Goal: Information Seeking & Learning: Check status

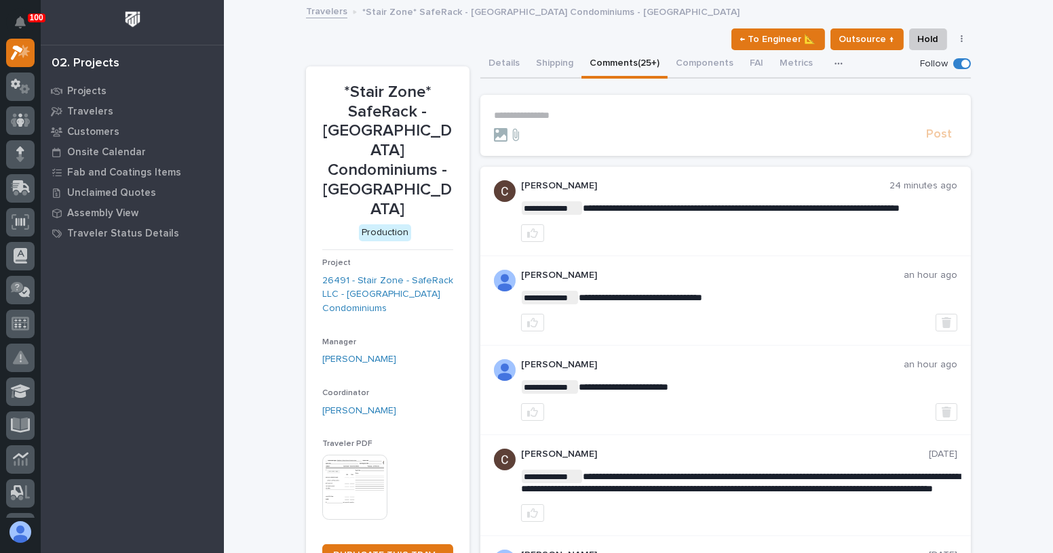
click at [538, 113] on p "**********" at bounding box center [725, 116] width 463 height 12
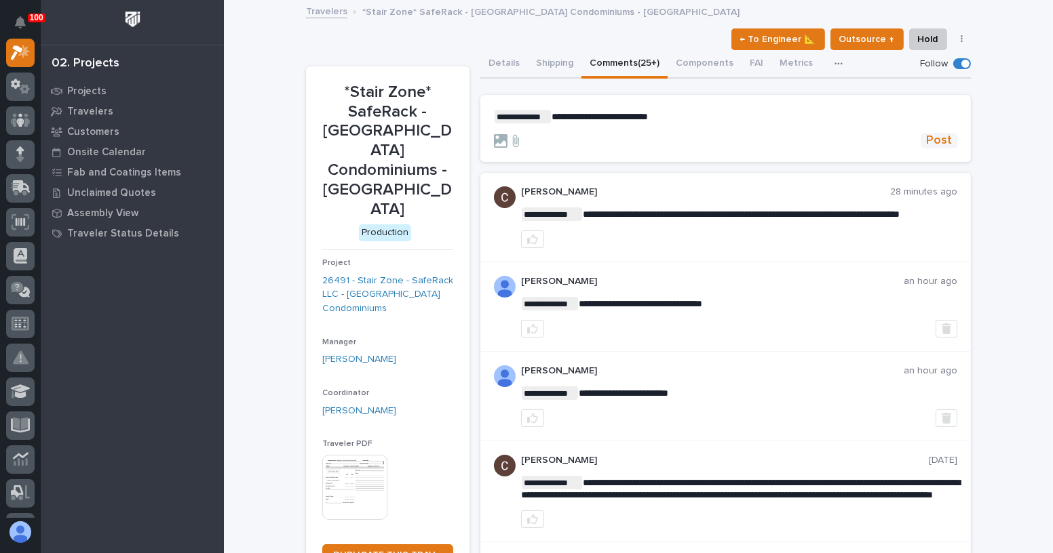
click at [939, 146] on span "Post" at bounding box center [939, 141] width 26 height 16
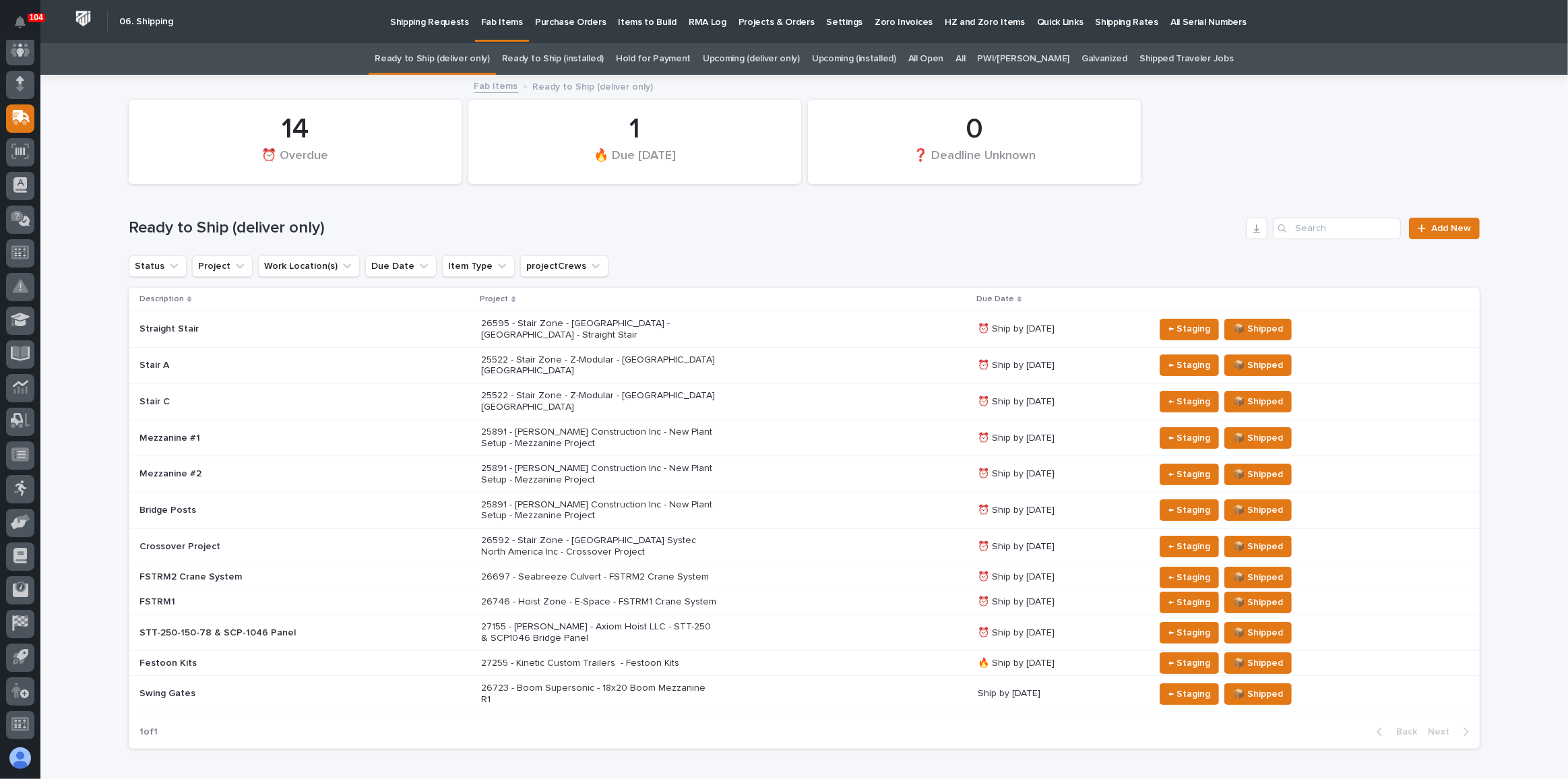
click at [773, 566] on div "26697 - Seabreeze Culvert - FSTRM2 Crane System" at bounding box center [723, 577] width 486 height 22
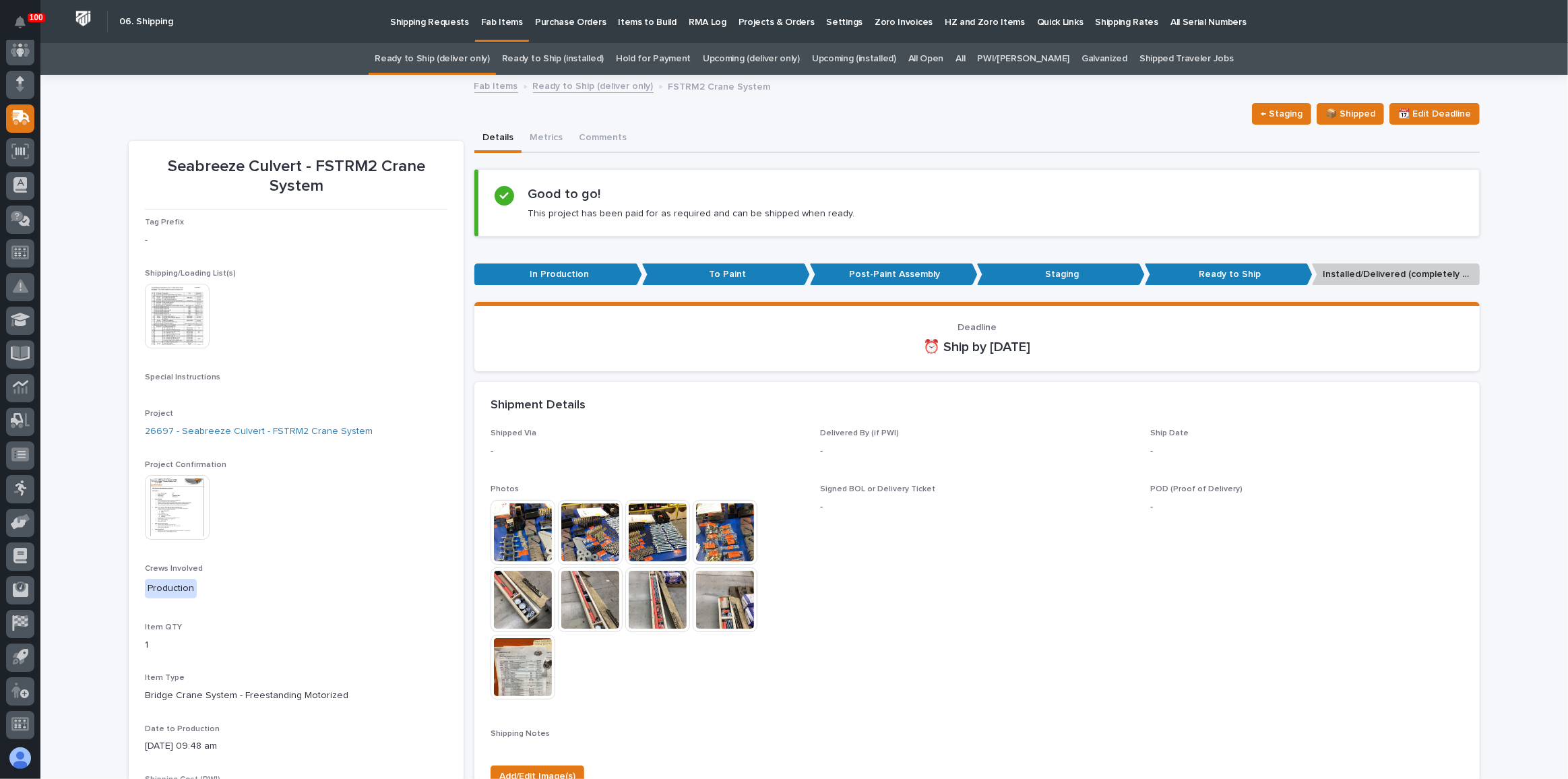
click at [434, 50] on link "Ready to Ship (deliver only)" at bounding box center [431, 59] width 114 height 32
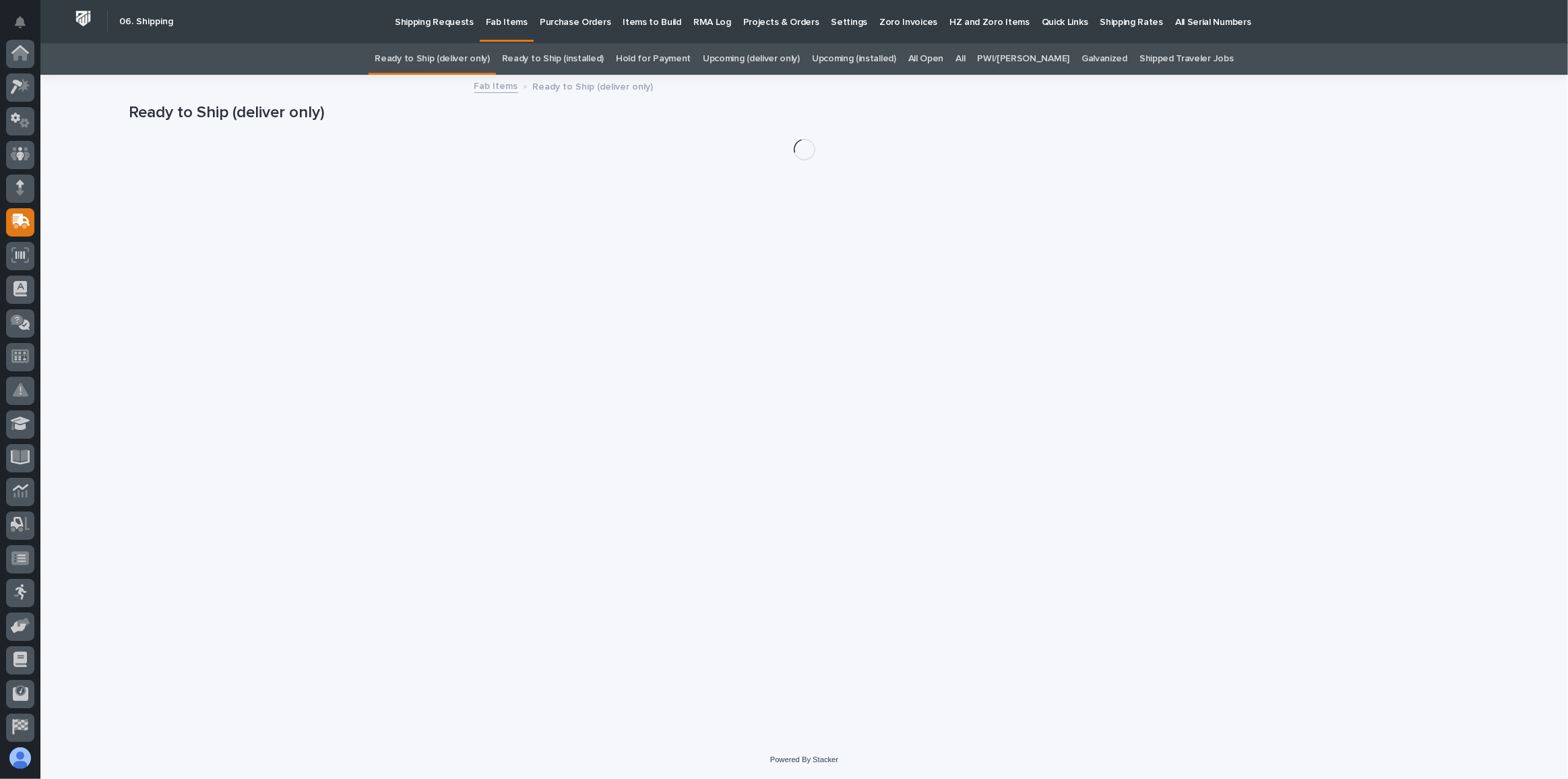
scroll to position [103, 0]
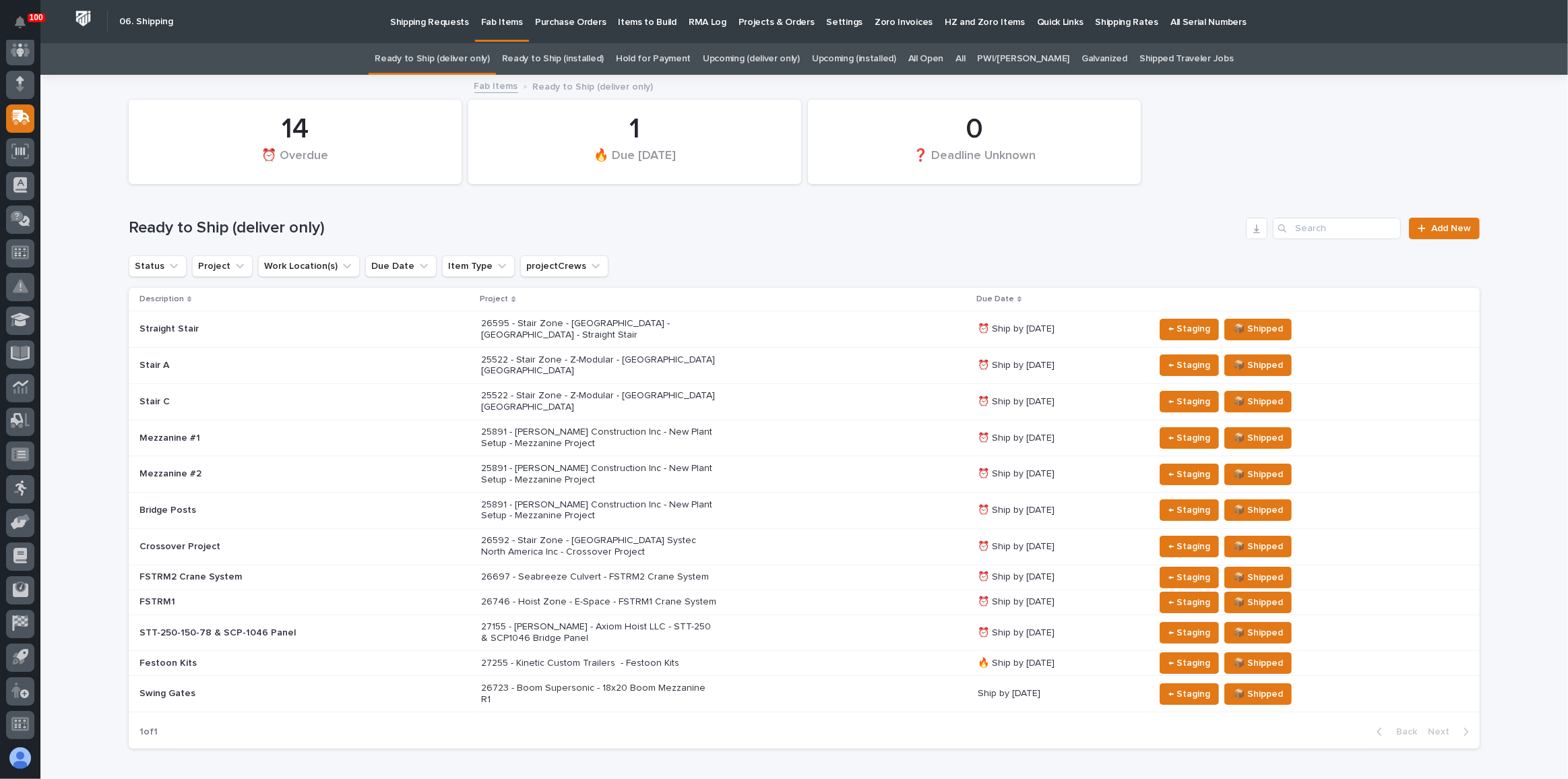
click at [745, 566] on div "26697 - Seabreeze Culvert - FSTRM2 Crane System" at bounding box center [723, 577] width 486 height 22
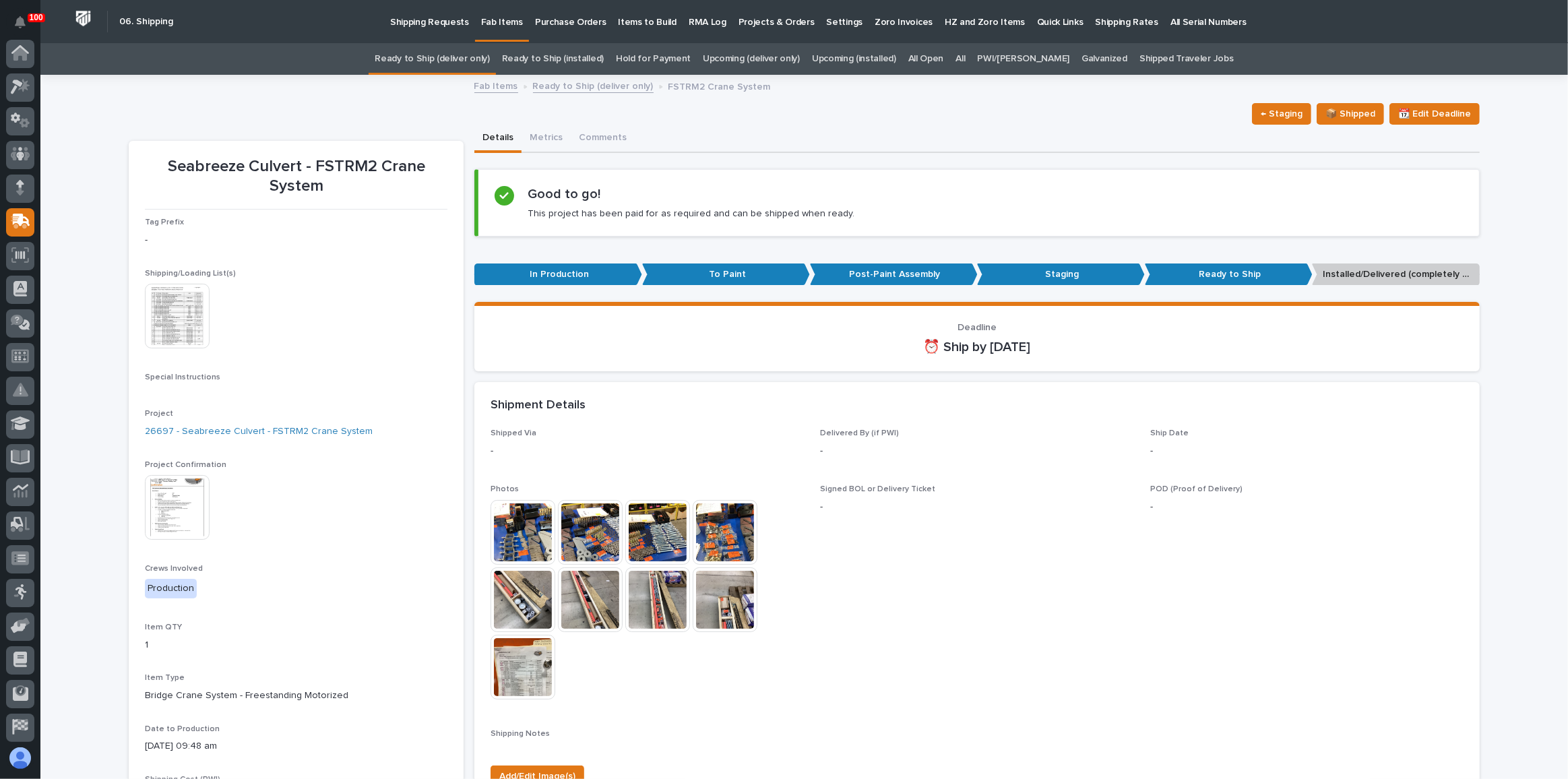
scroll to position [103, 0]
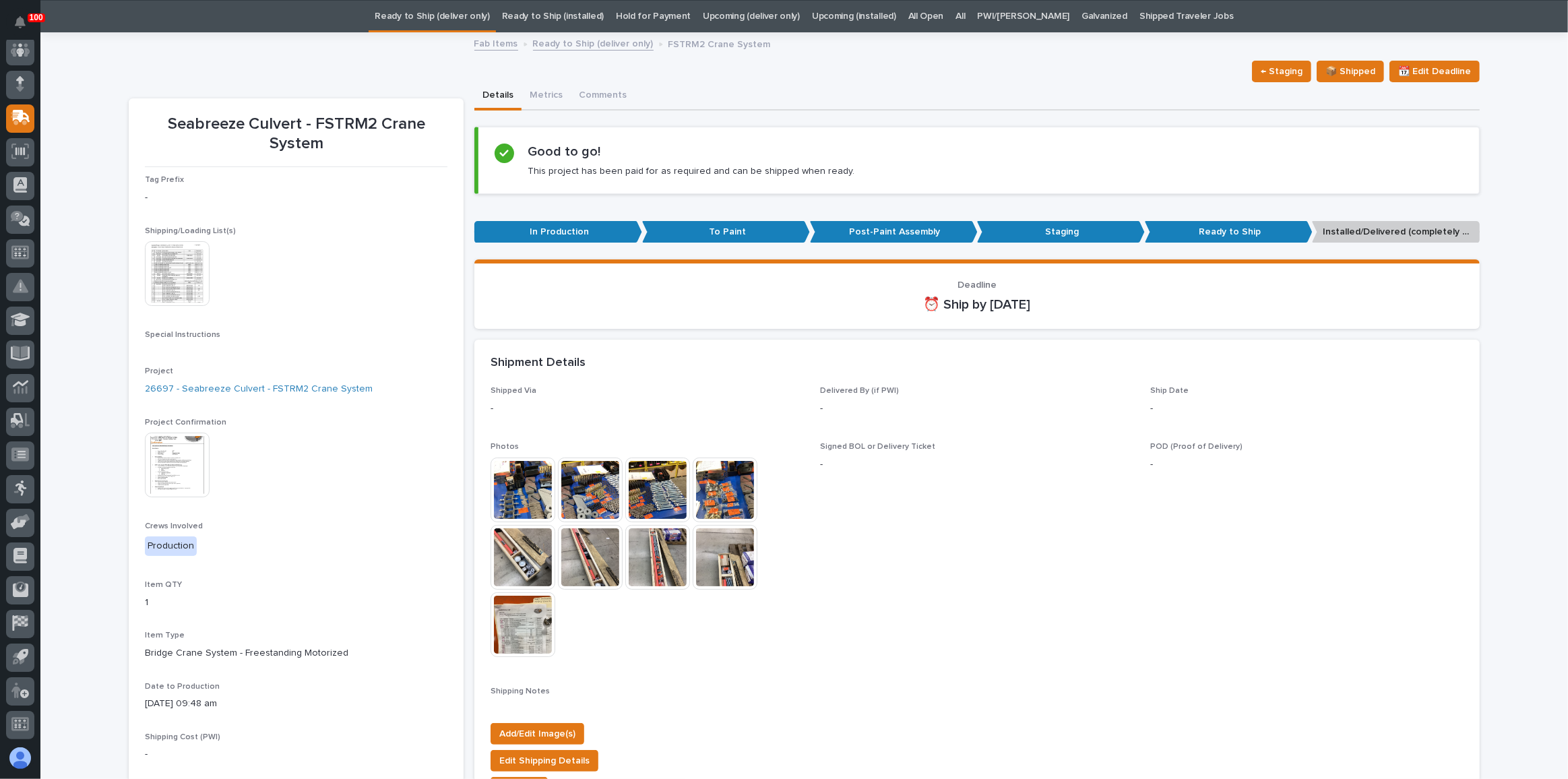
click at [162, 459] on img at bounding box center [177, 464] width 65 height 65
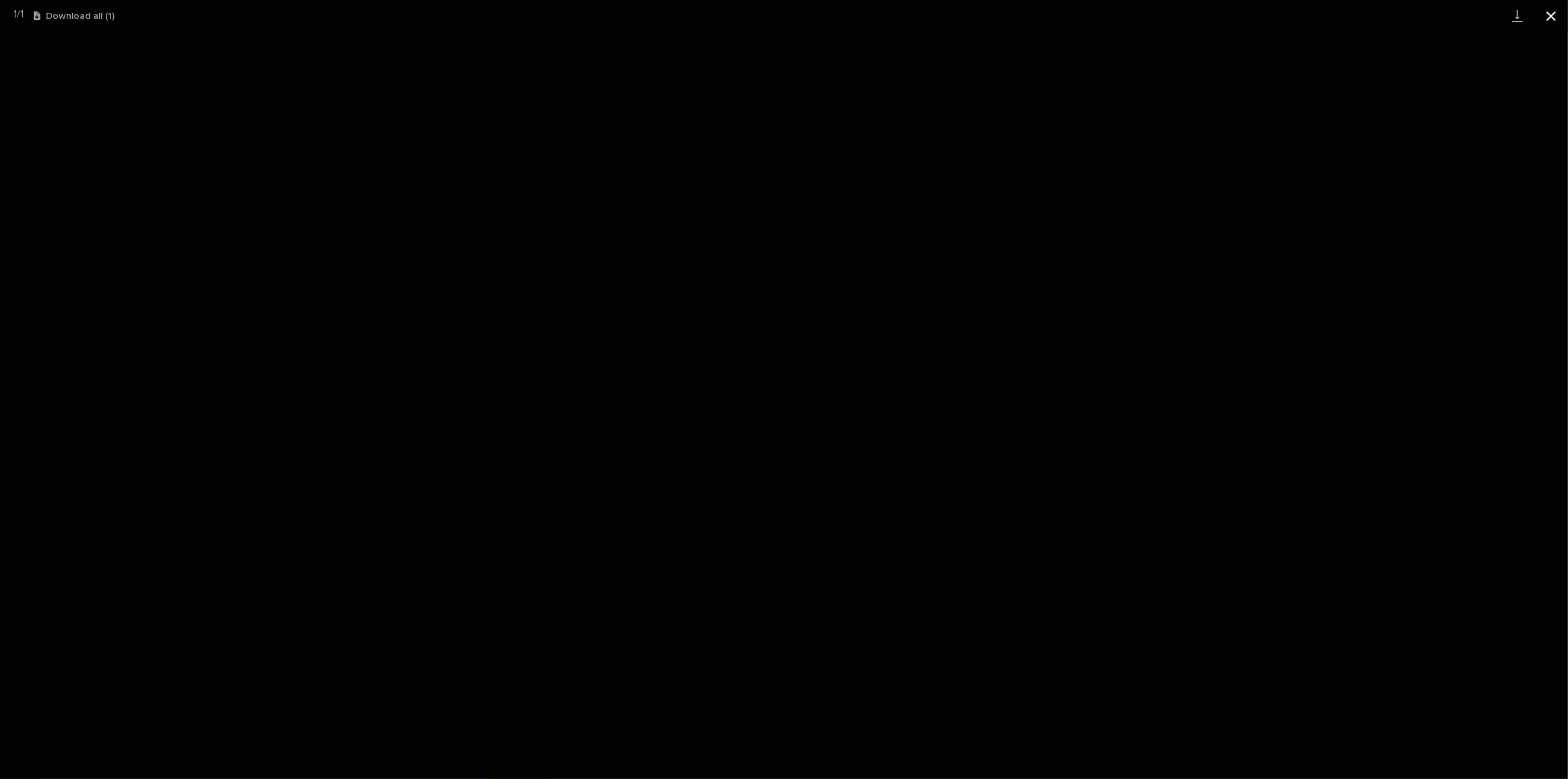
click at [1549, 9] on button "Close gallery" at bounding box center [1551, 16] width 34 height 32
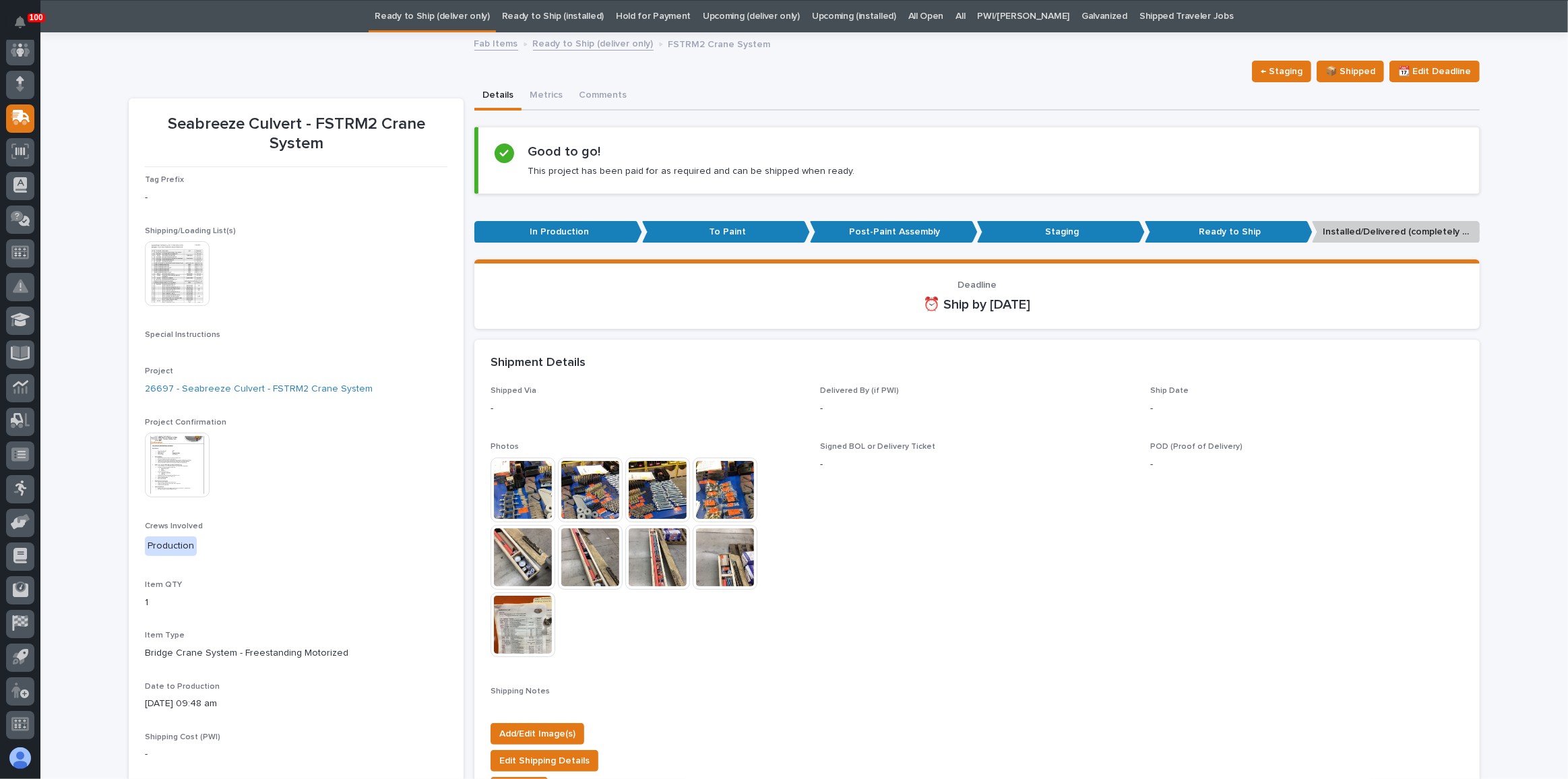
click at [462, 13] on link "Ready to Ship (deliver only)" at bounding box center [431, 17] width 114 height 32
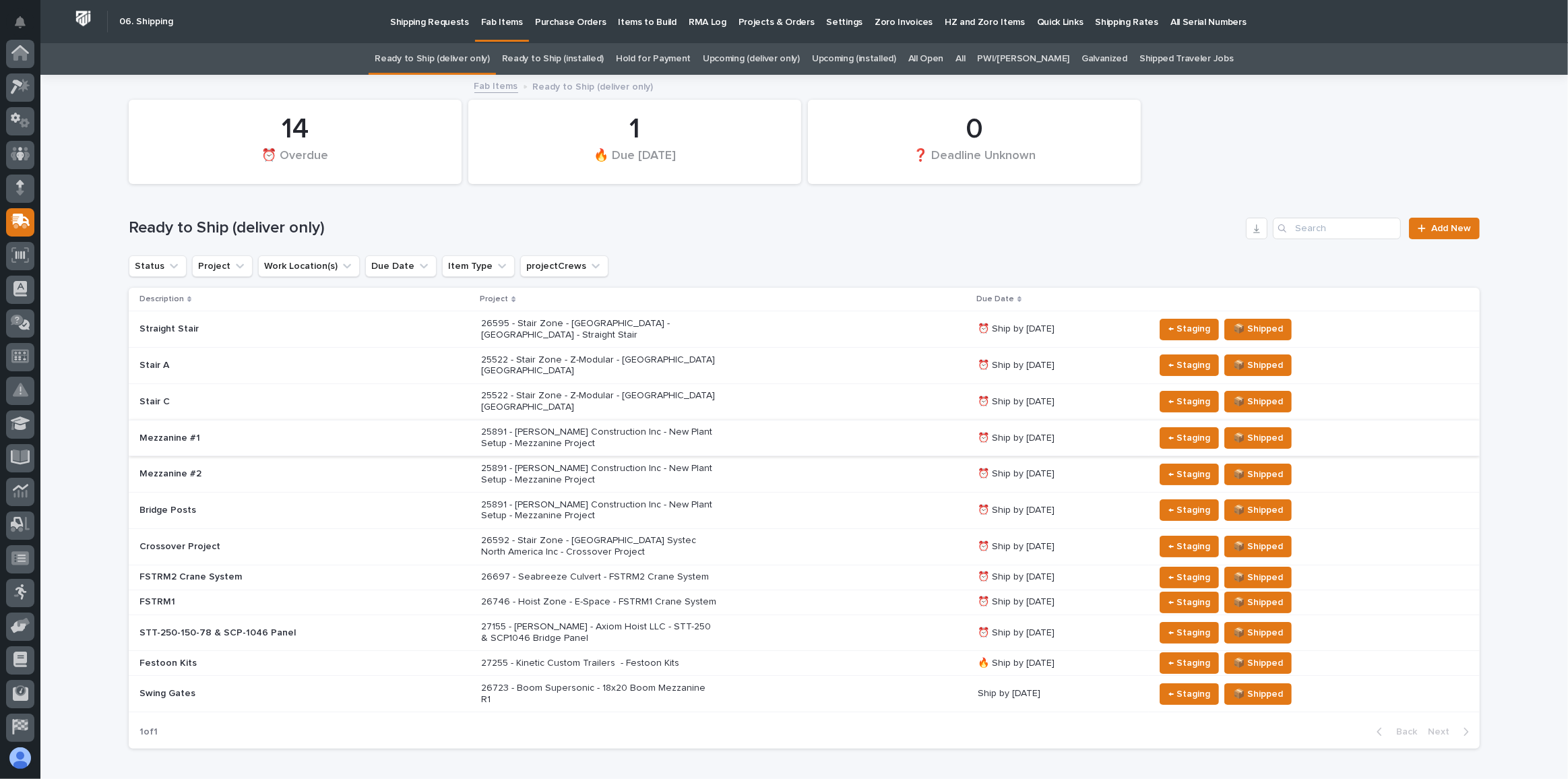
scroll to position [103, 0]
click at [661, 596] on p "26746 - Hoist Zone - E-Space - FSTRM1 Crane System" at bounding box center [598, 602] width 235 height 12
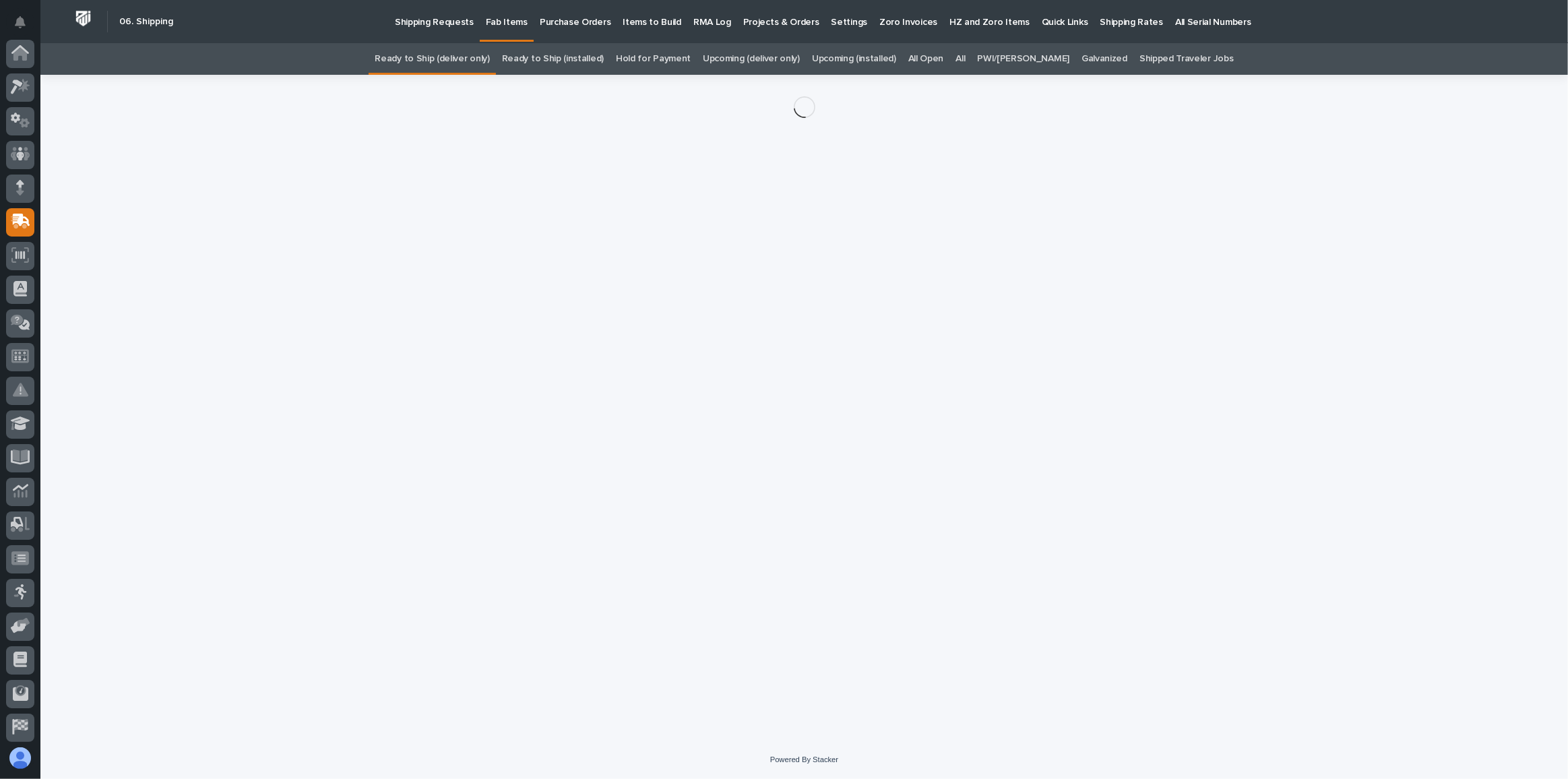
scroll to position [103, 0]
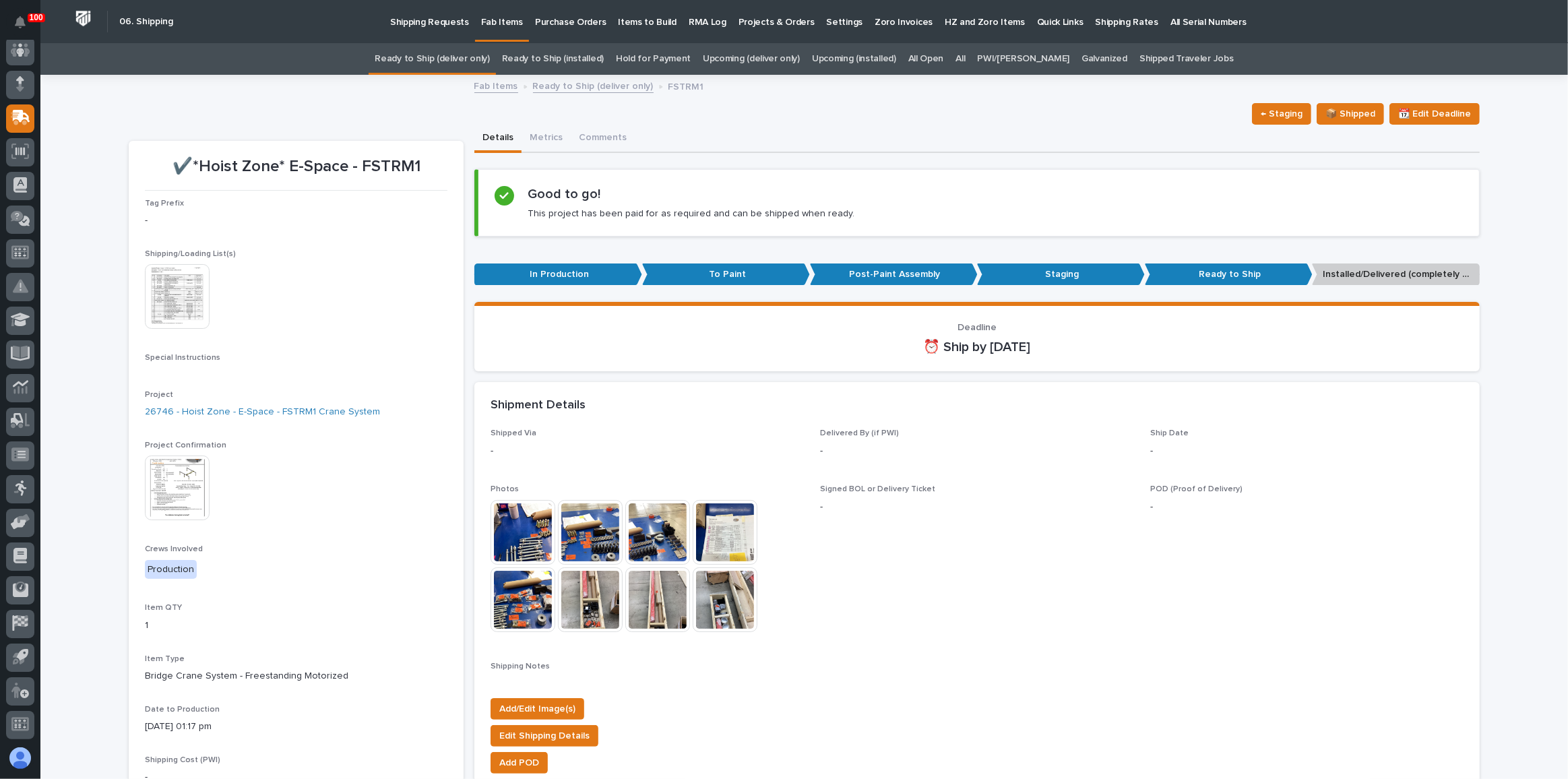
click at [158, 481] on img at bounding box center [177, 488] width 65 height 65
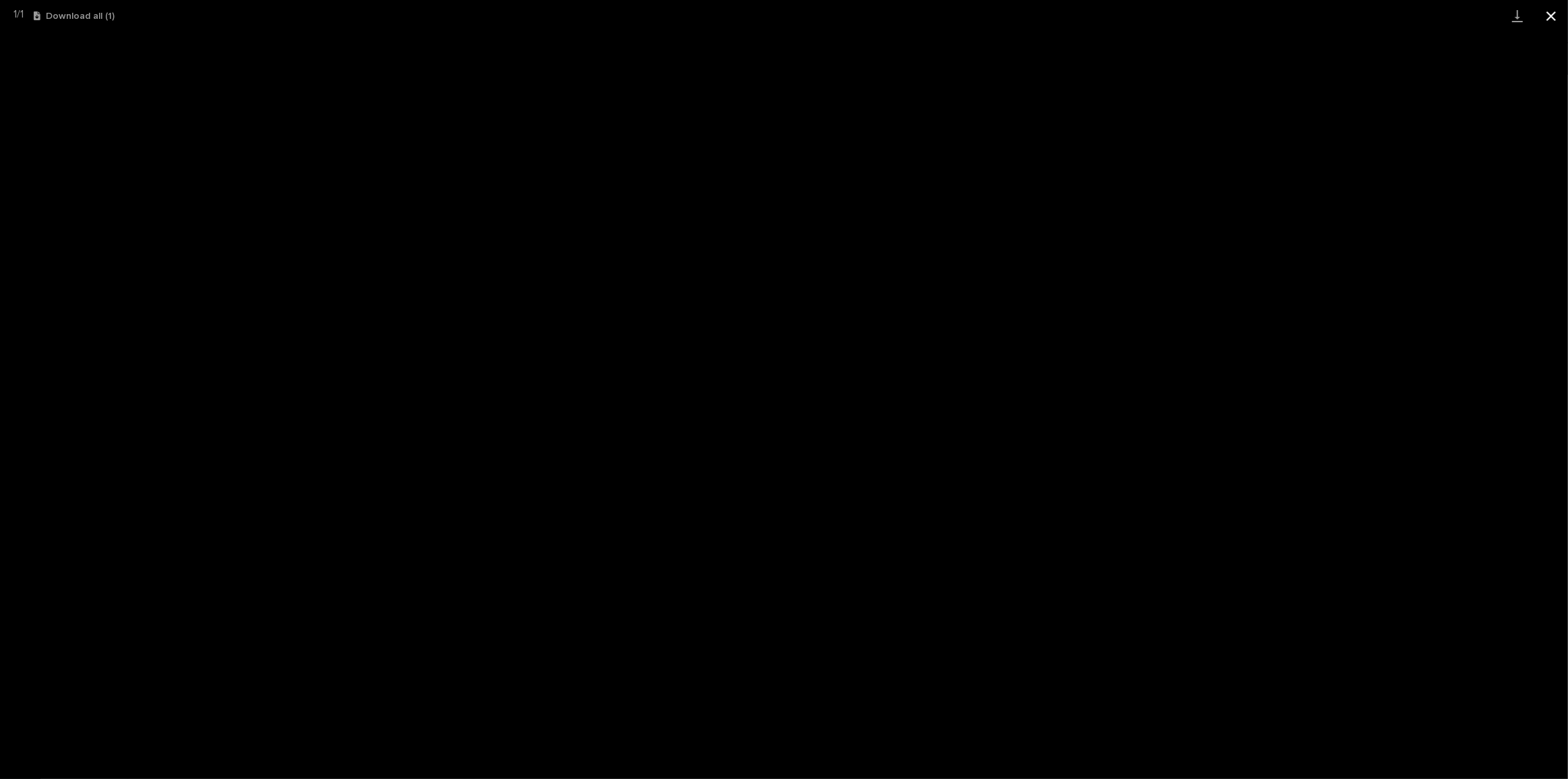
click at [1539, 21] on button "Close gallery" at bounding box center [1551, 16] width 34 height 32
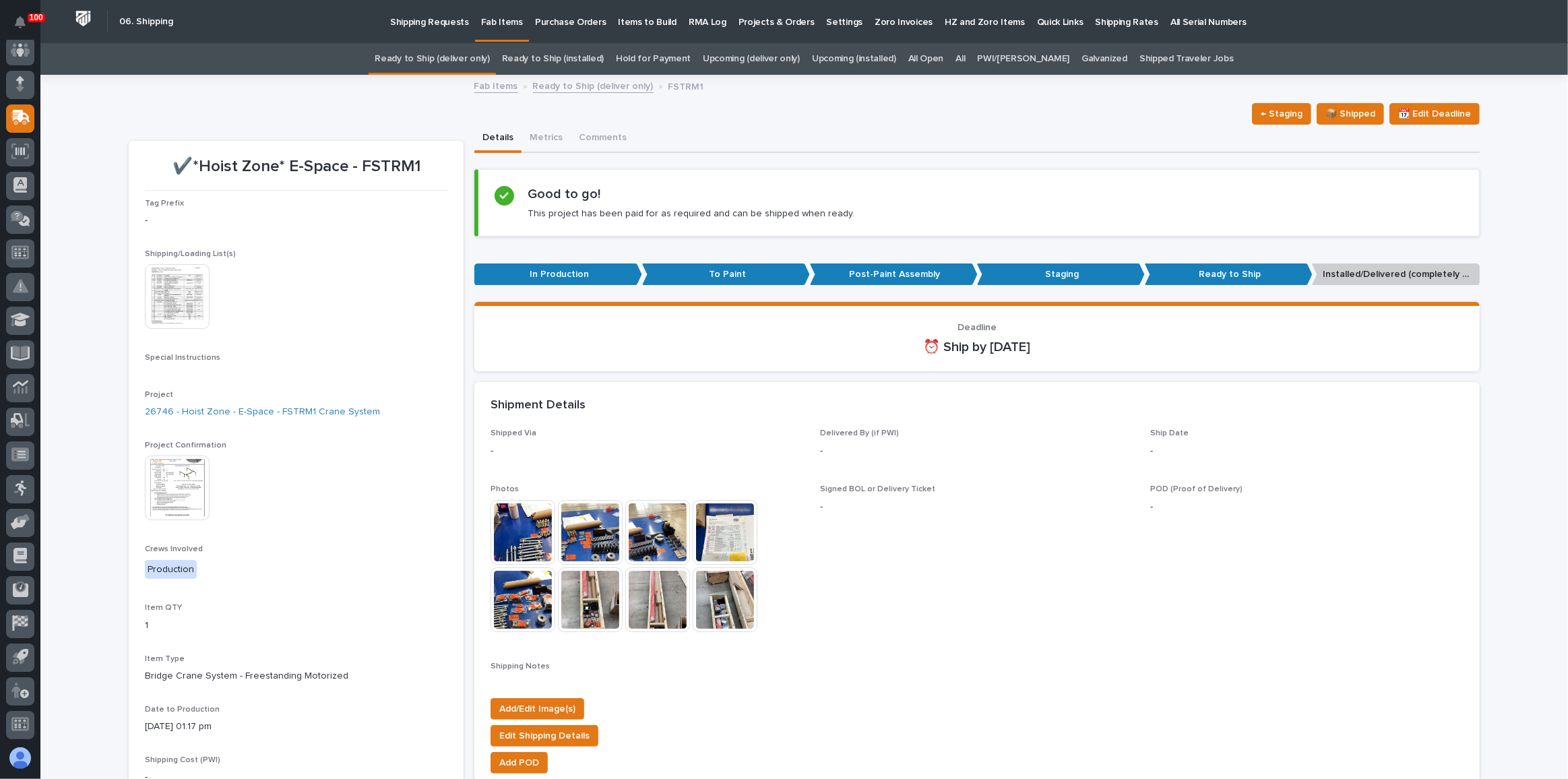
click at [426, 60] on link "Ready to Ship (deliver only)" at bounding box center [431, 59] width 114 height 32
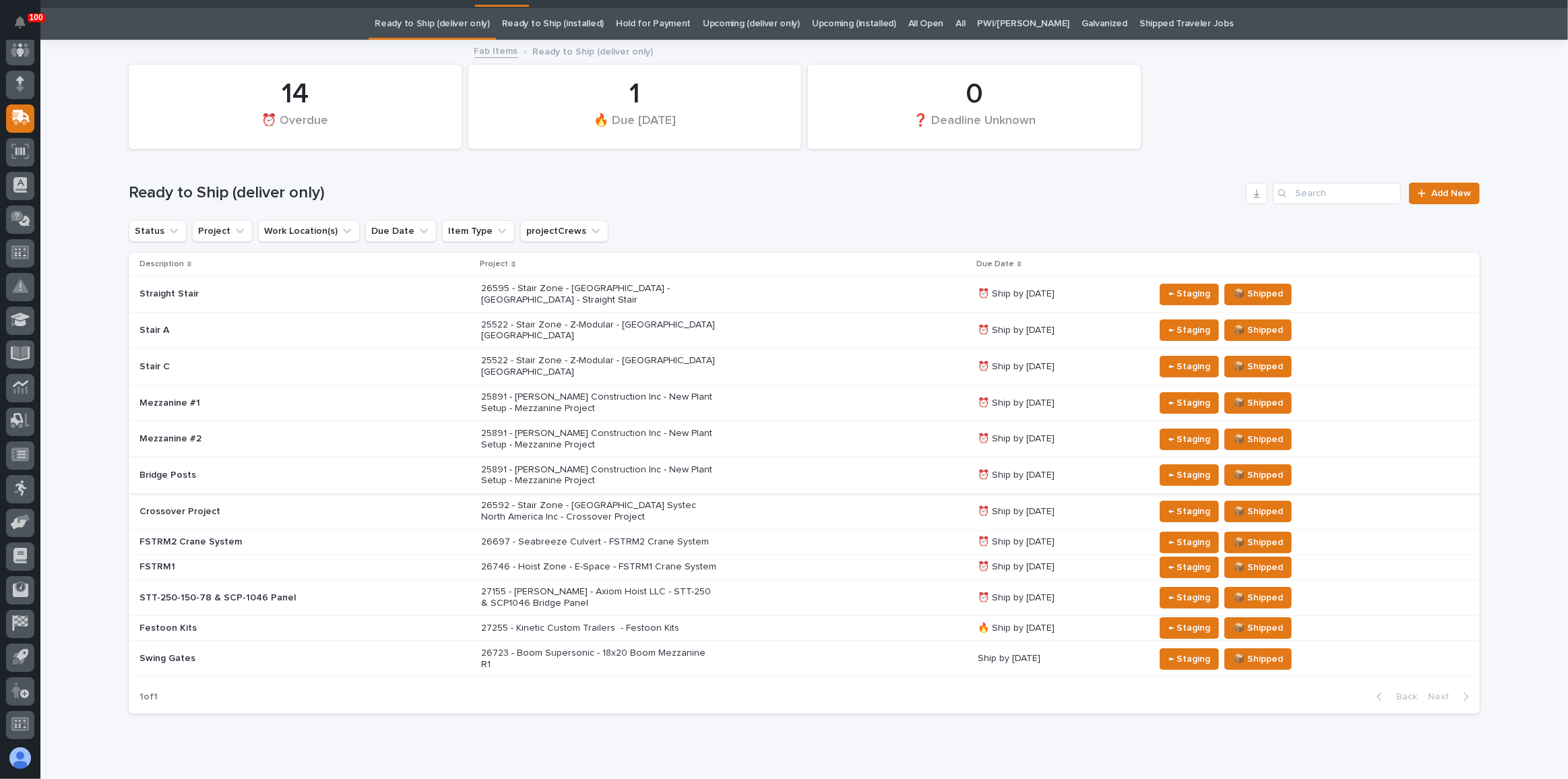
scroll to position [37, 0]
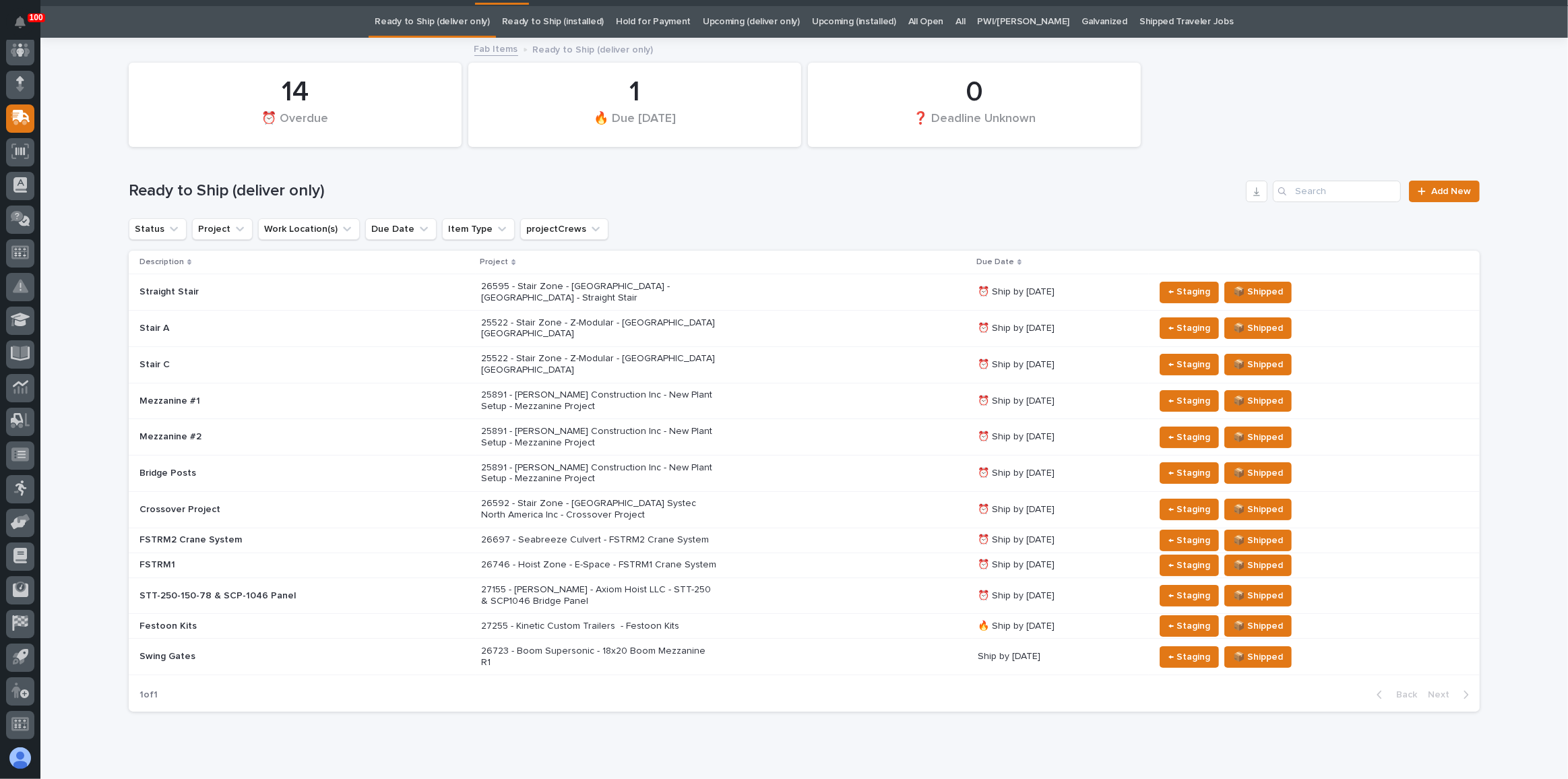
click at [642, 618] on div "27255 - Kinetic Custom Trailers - Festoon Kits" at bounding box center [598, 625] width 235 height 14
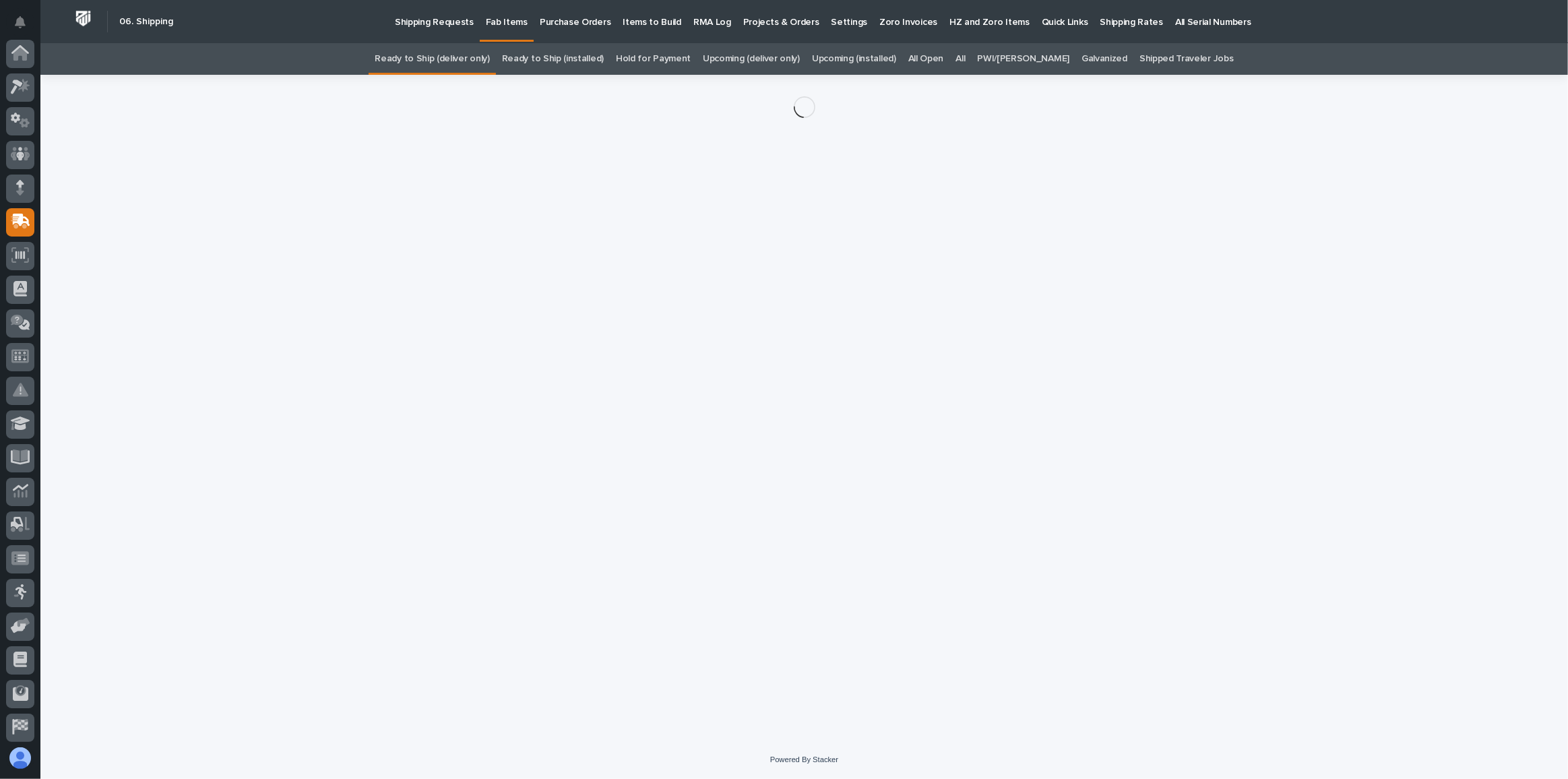
scroll to position [103, 0]
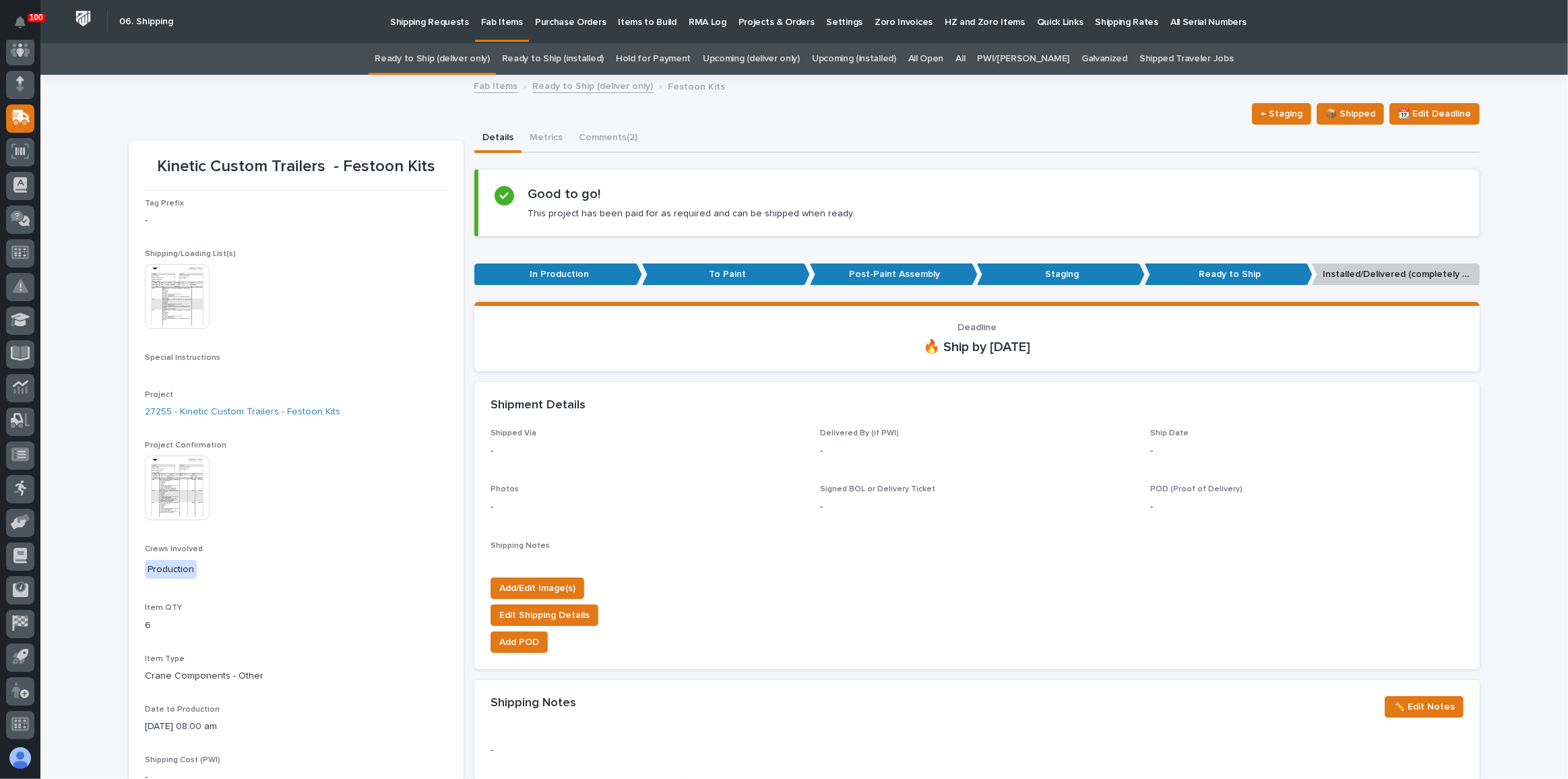
click at [156, 488] on img at bounding box center [177, 488] width 65 height 65
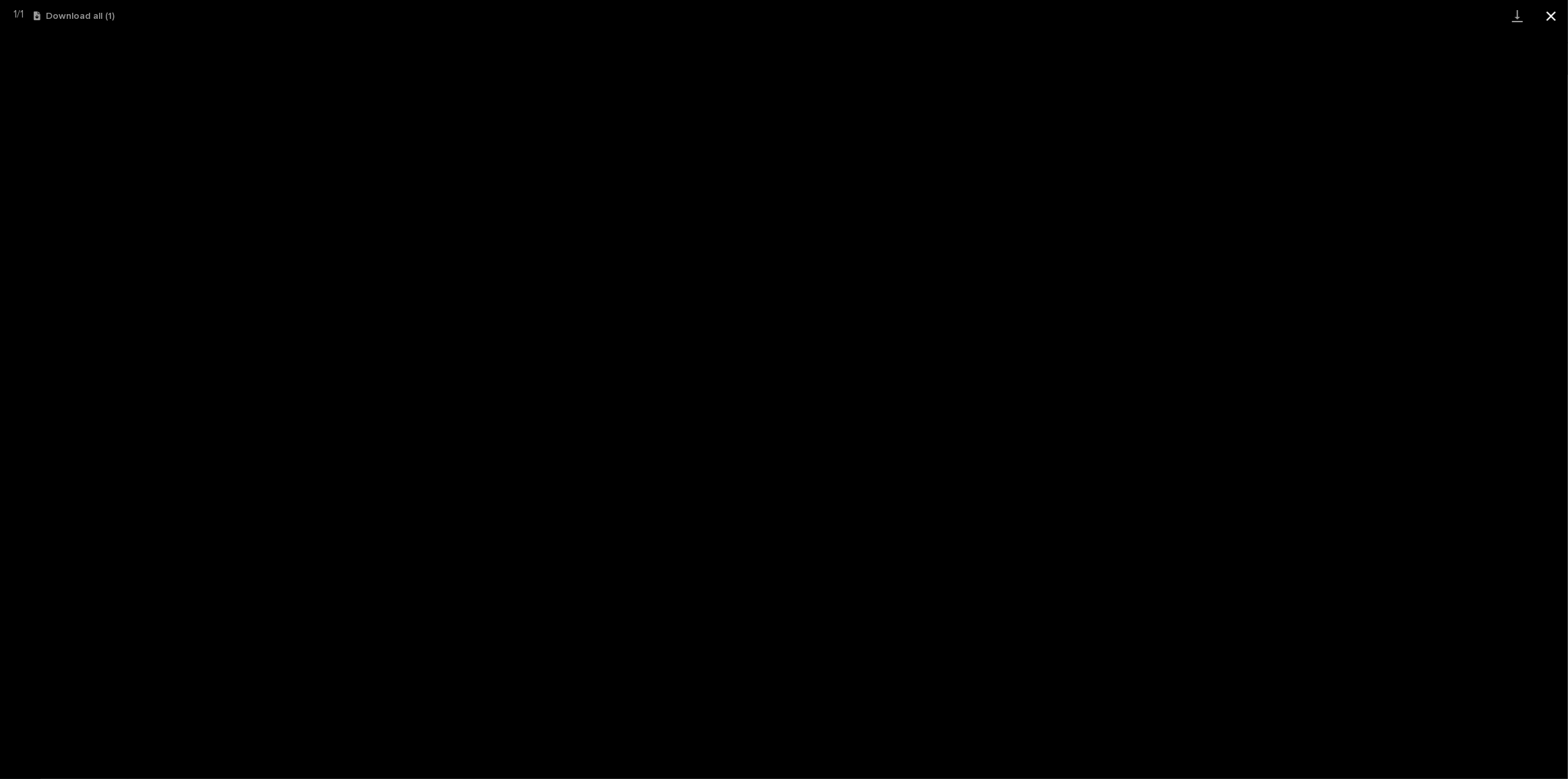
click at [1558, 16] on button "Close gallery" at bounding box center [1551, 16] width 34 height 32
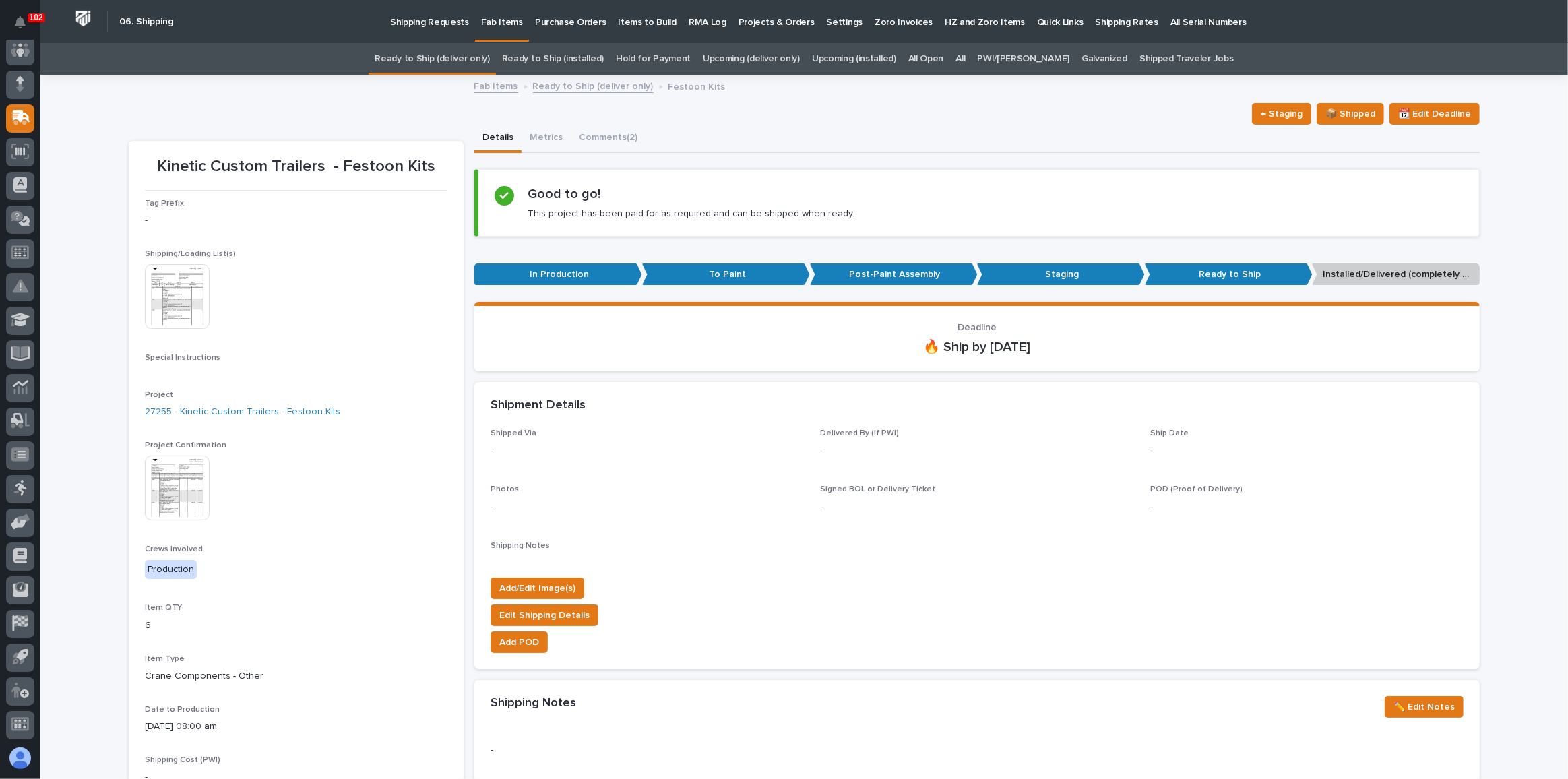
click at [965, 58] on link "All" at bounding box center [960, 59] width 9 height 32
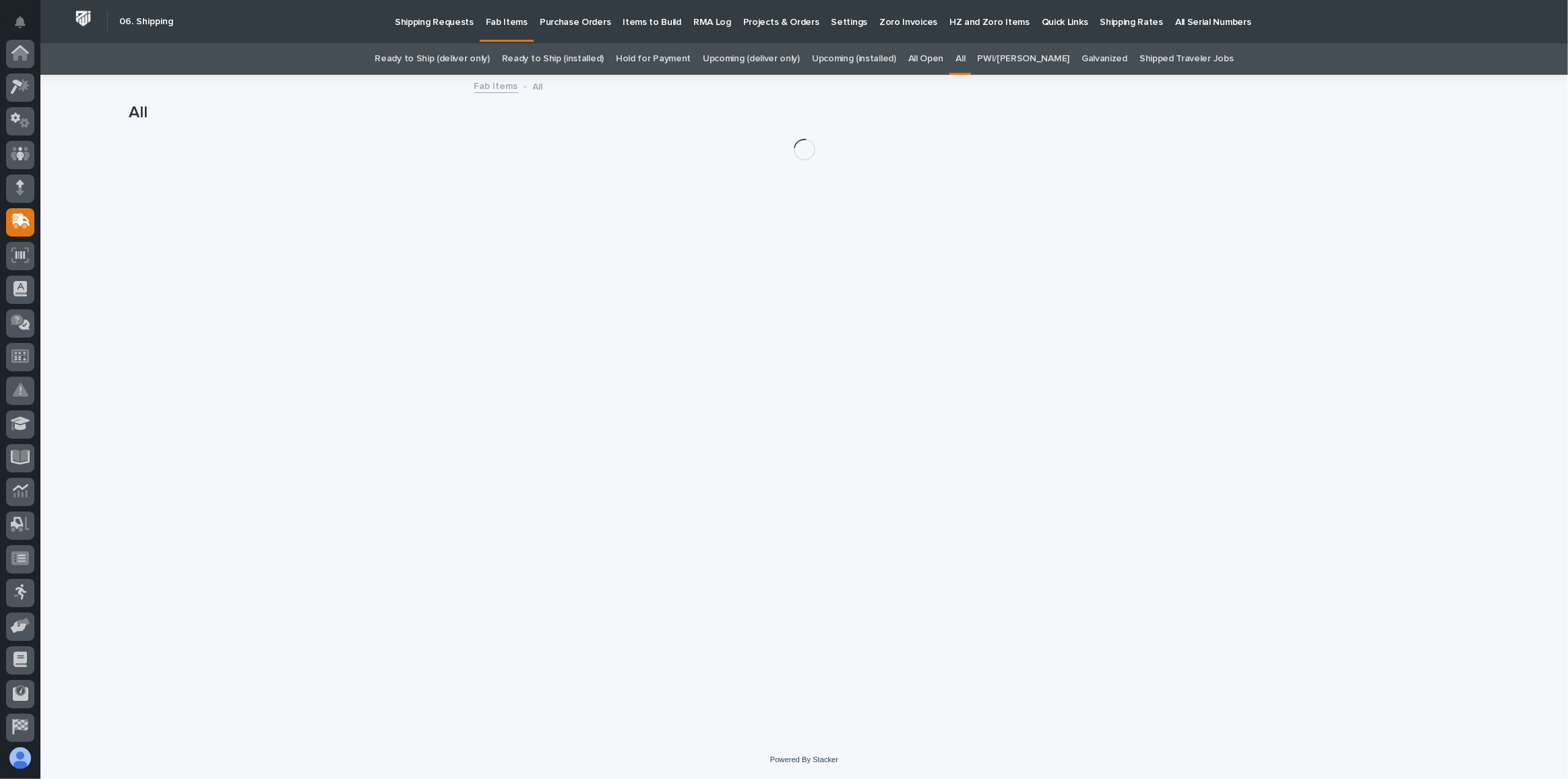
scroll to position [103, 0]
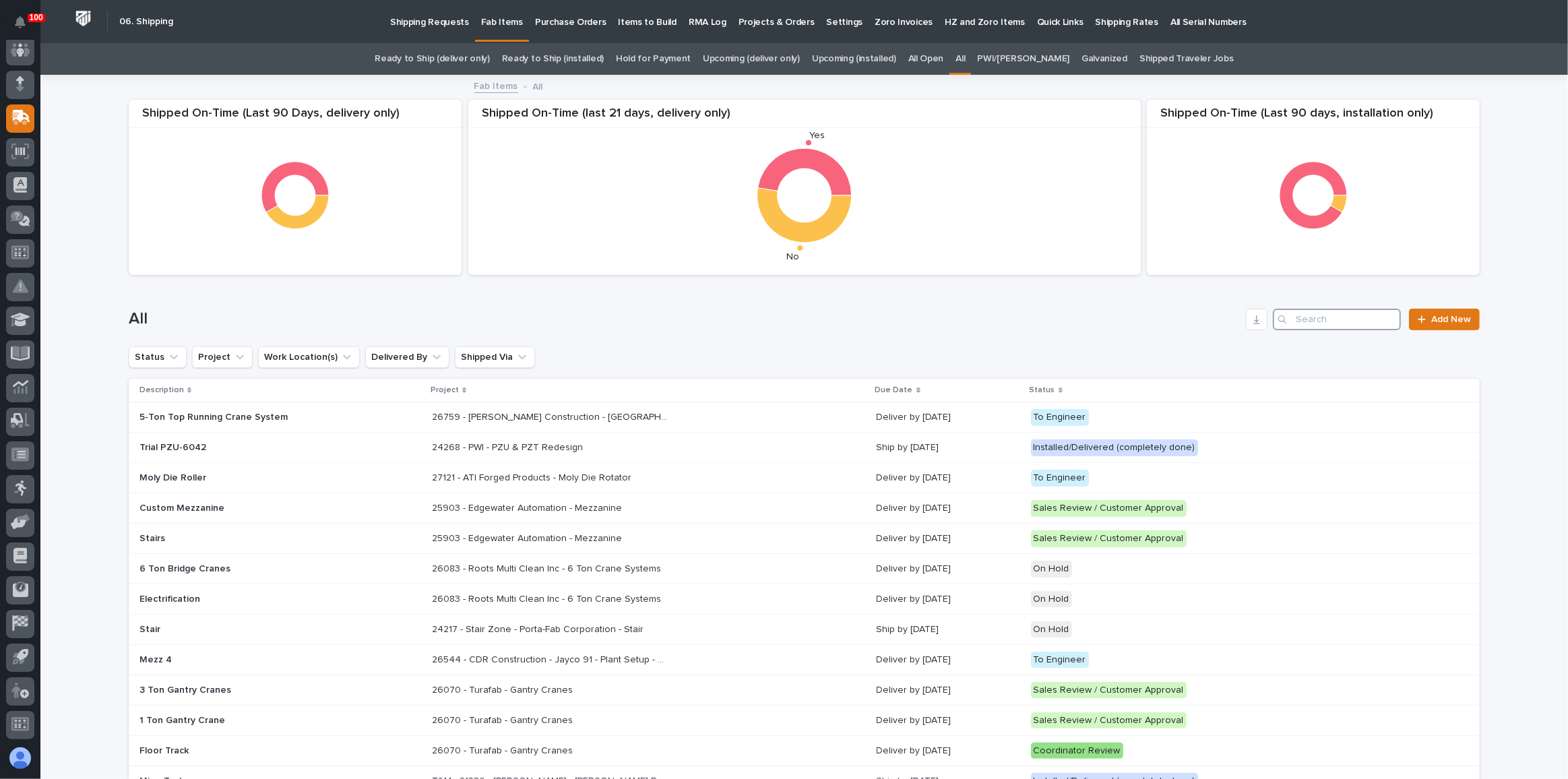
click at [1302, 309] on input "Search" at bounding box center [1336, 320] width 128 height 22
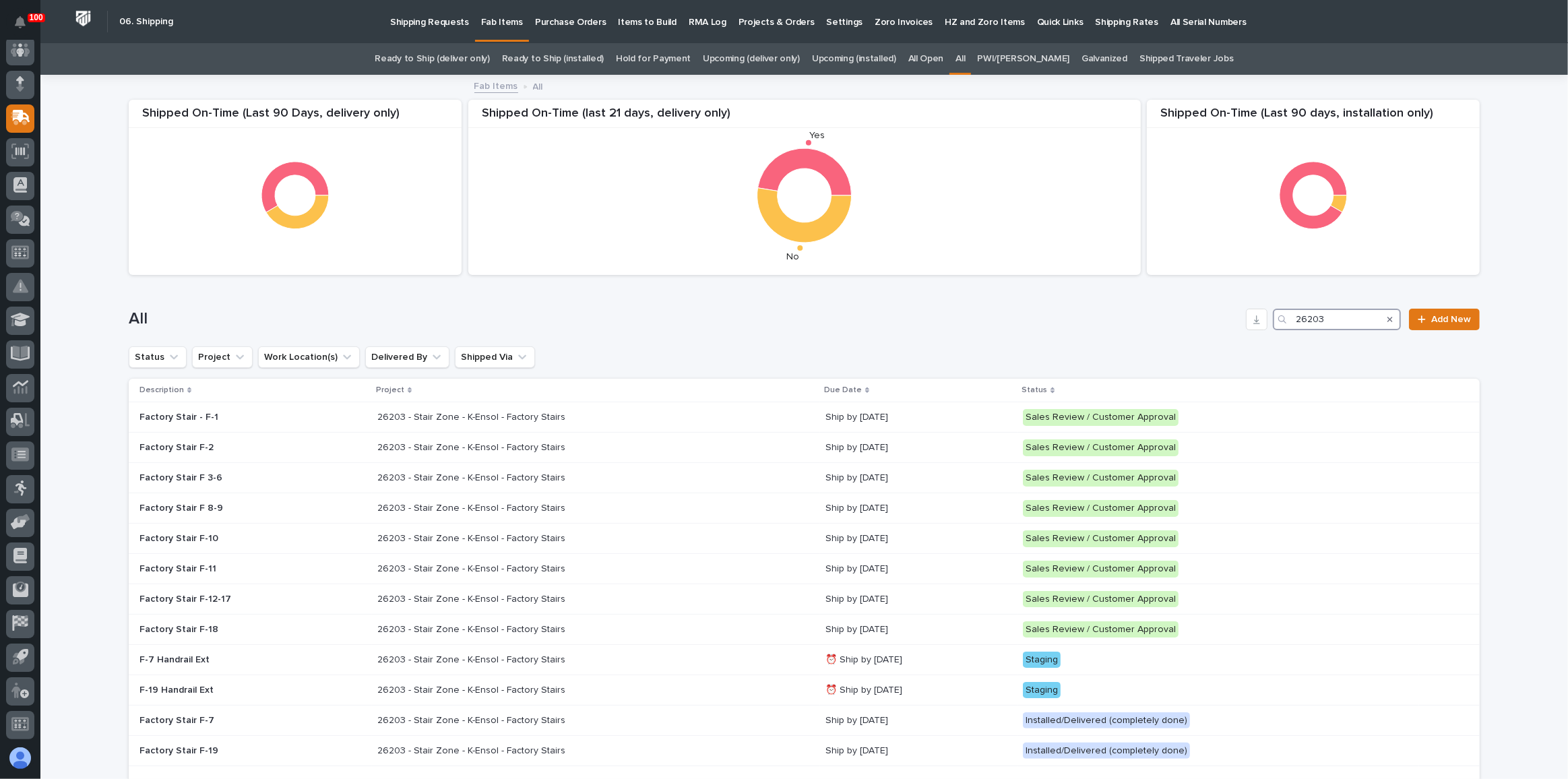
type input "26203"
click at [1389, 320] on div "Search" at bounding box center [1390, 320] width 22 height 22
click at [1381, 315] on div "Search" at bounding box center [1390, 320] width 22 height 22
click at [1388, 315] on icon "Search" at bounding box center [1390, 319] width 5 height 8
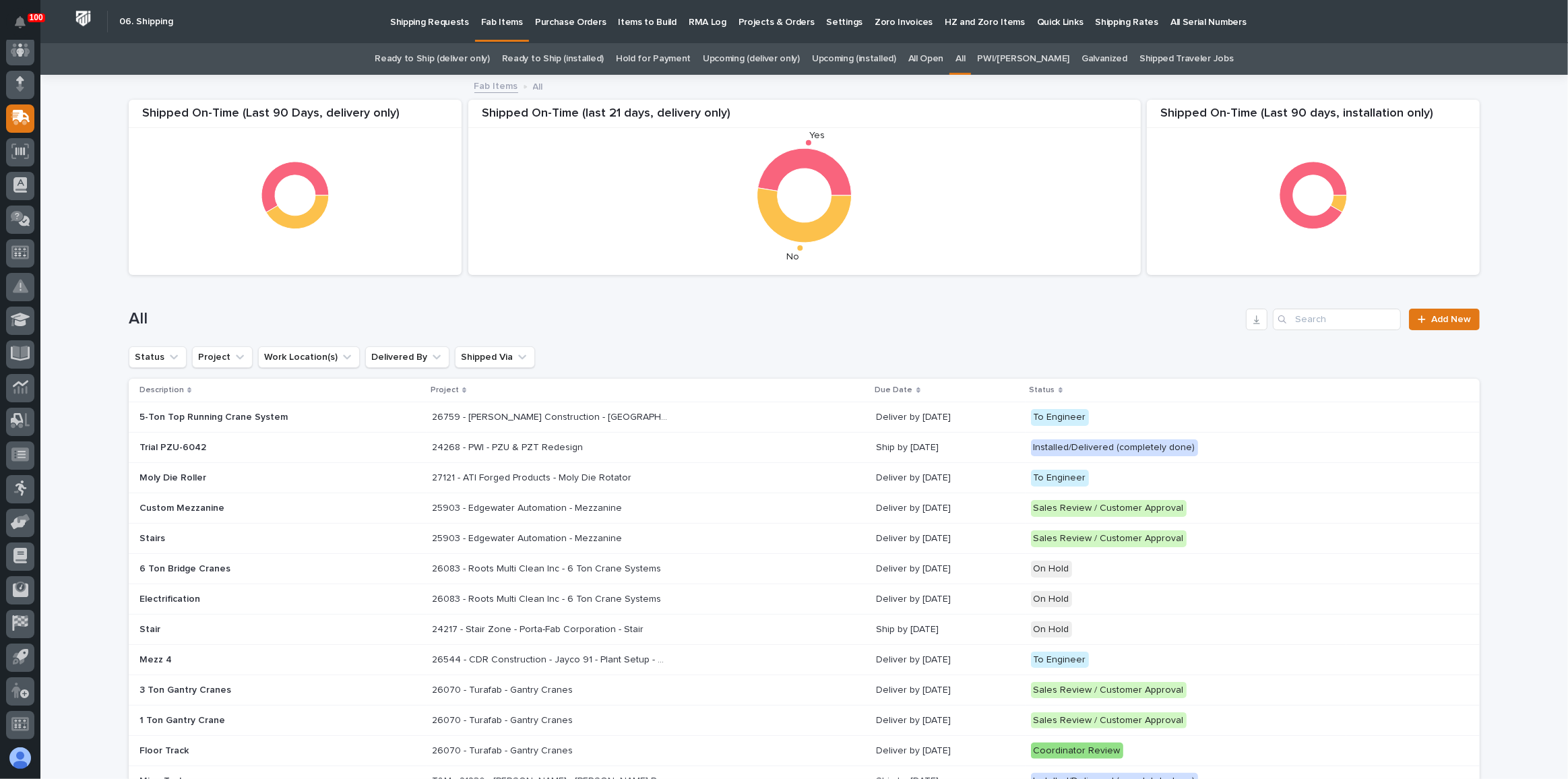
click at [451, 62] on link "Ready to Ship (deliver only)" at bounding box center [431, 59] width 114 height 32
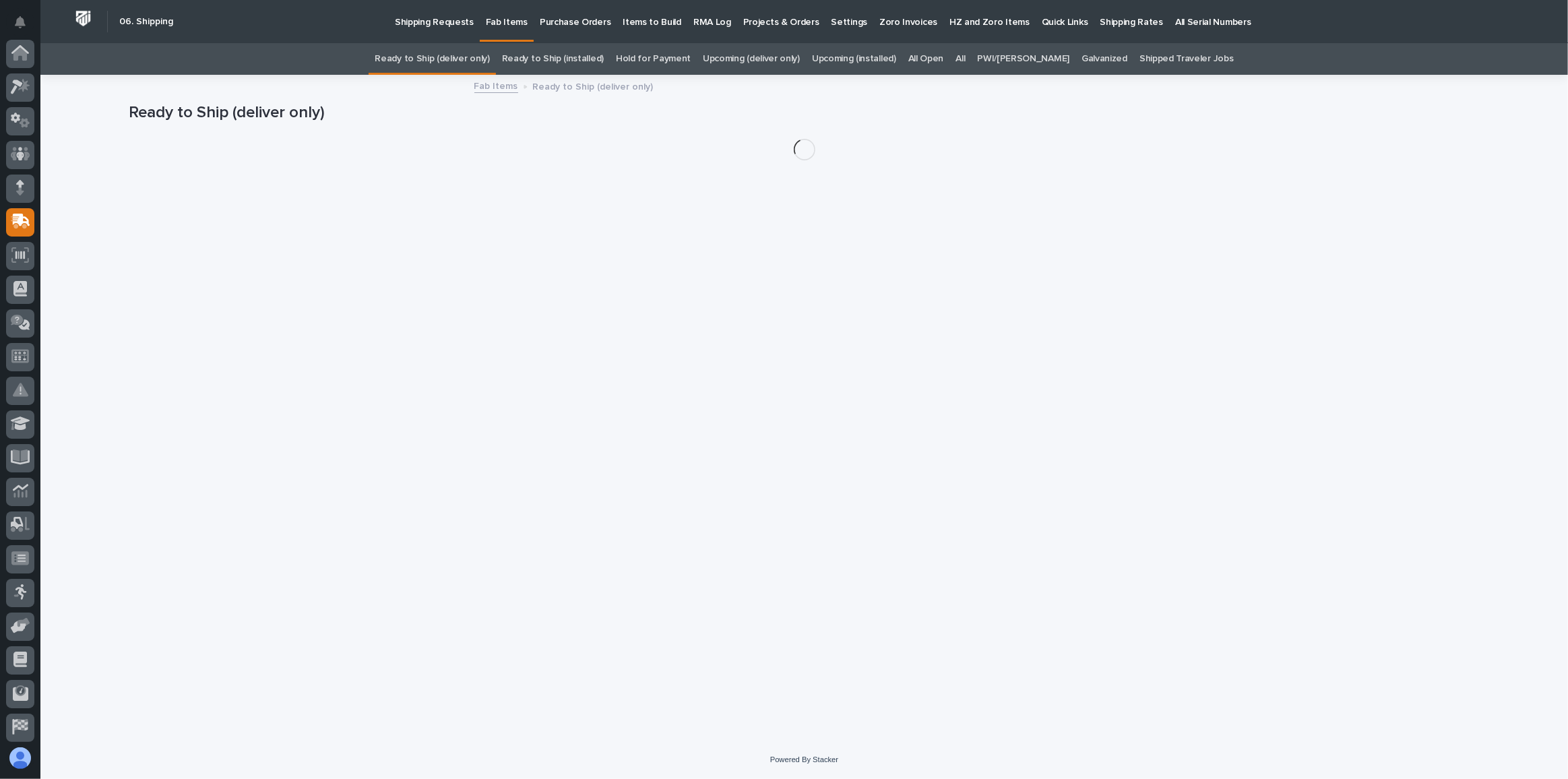
scroll to position [103, 0]
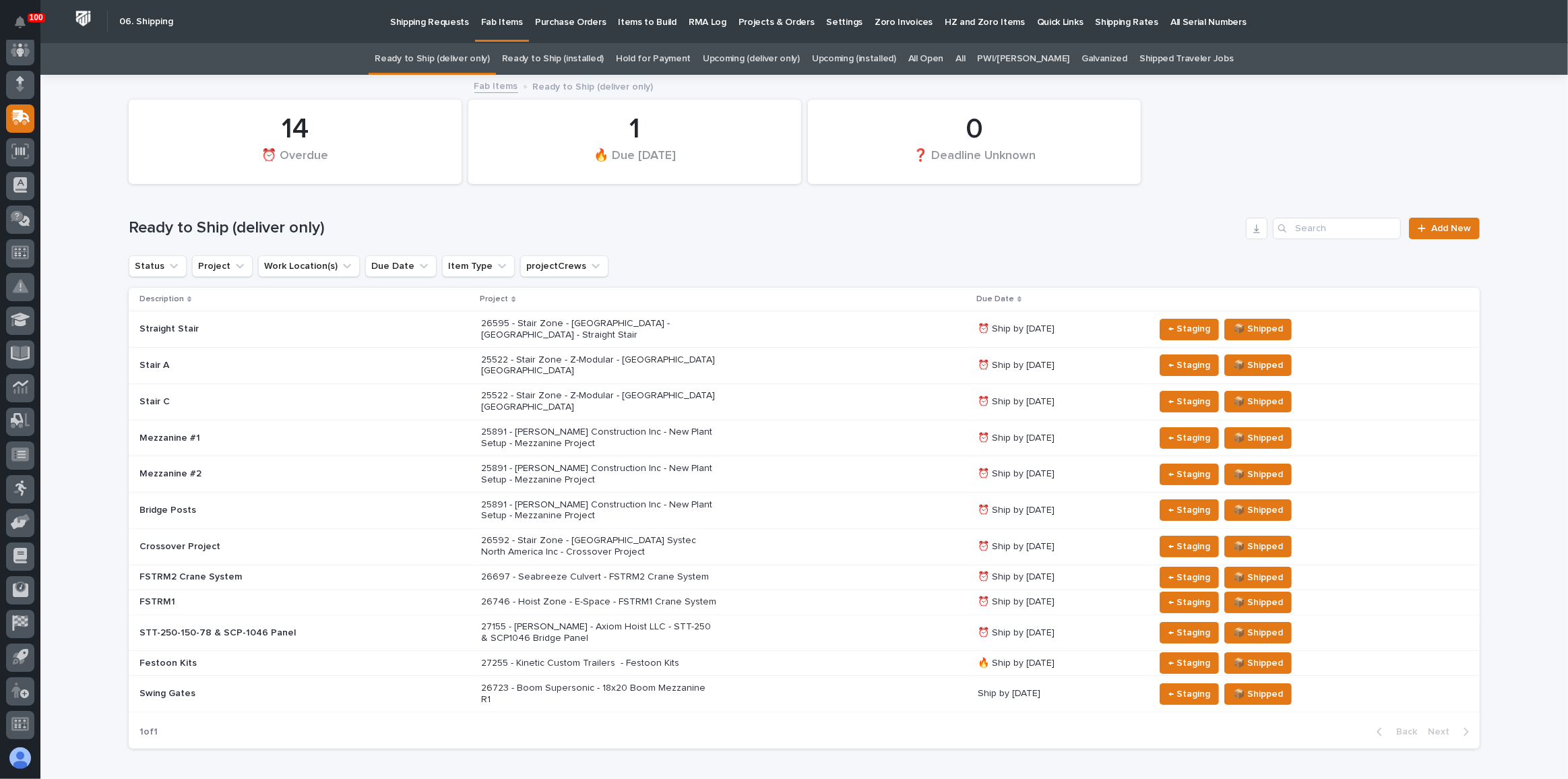
click at [1120, 229] on h1 "Ready to Ship (deliver only)" at bounding box center [685, 229] width 1112 height 20
click at [1168, 221] on h1 "Ready to Ship (deliver only)" at bounding box center [685, 229] width 1112 height 20
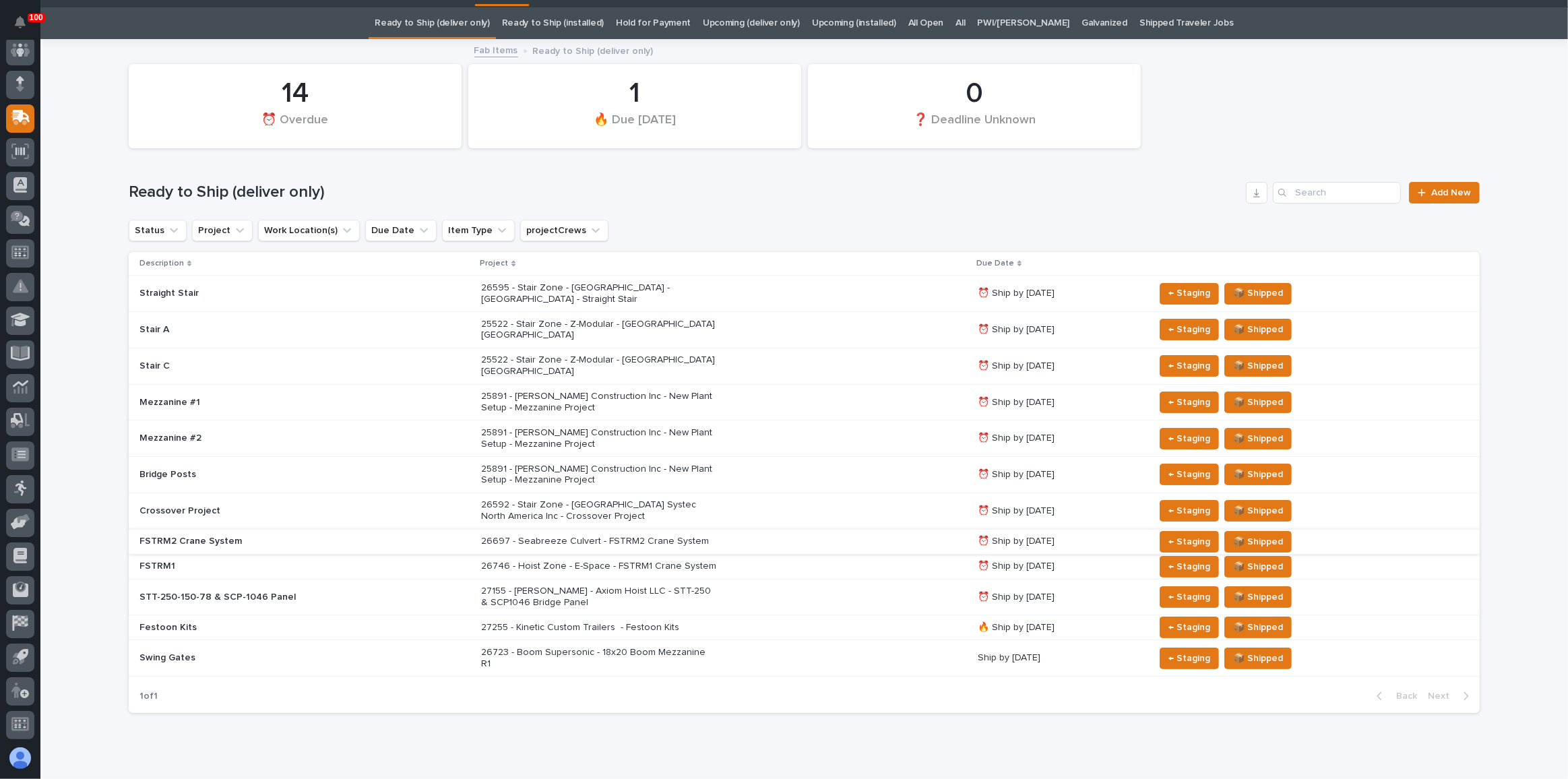
scroll to position [37, 0]
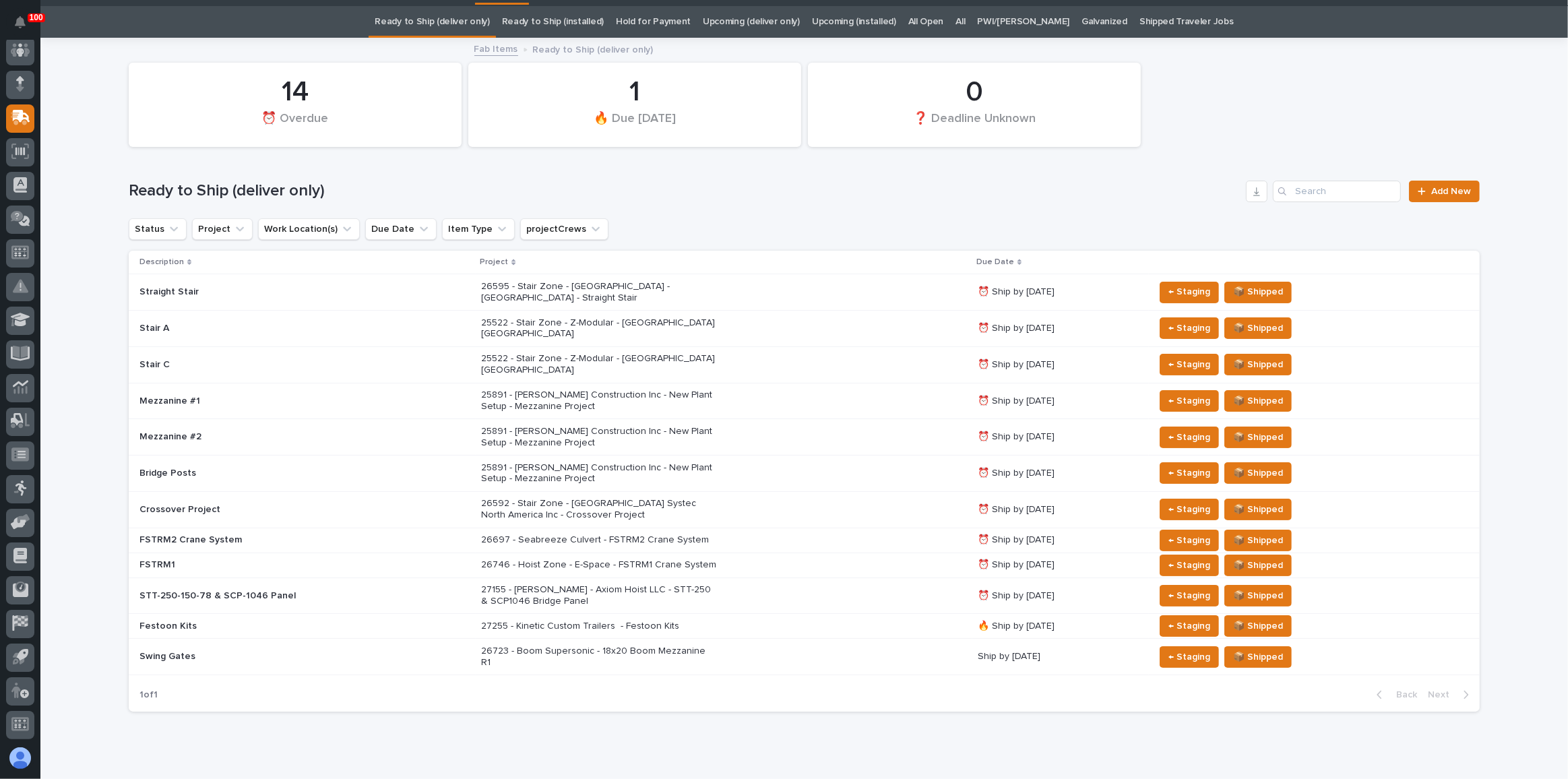
click at [718, 554] on div "26746 - Hoist Zone - E-Space - FSTRM1 Crane System" at bounding box center [723, 565] width 486 height 22
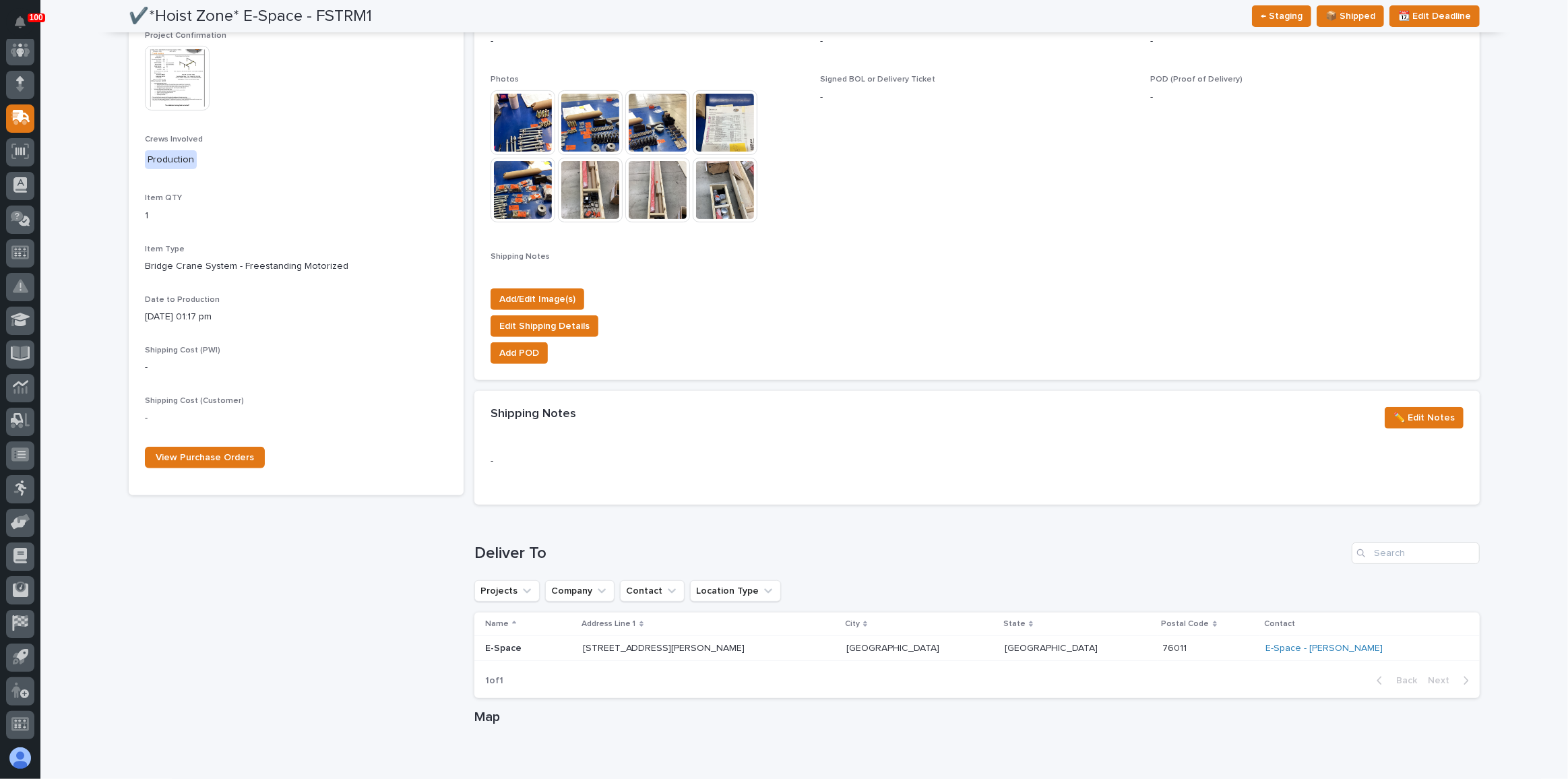
scroll to position [490, 0]
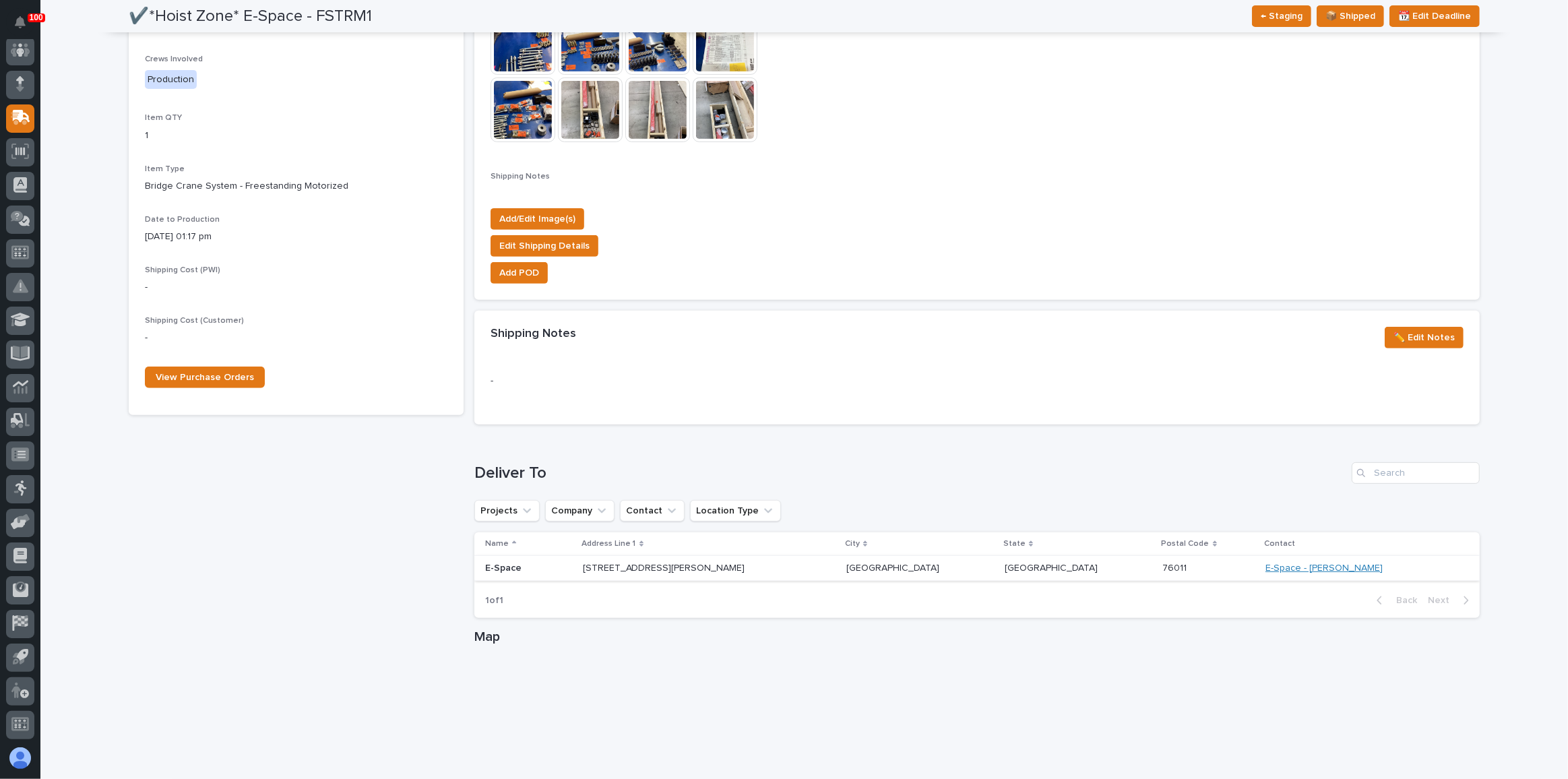
click at [1305, 568] on link "E-Space - [PERSON_NAME]" at bounding box center [1325, 568] width 117 height 12
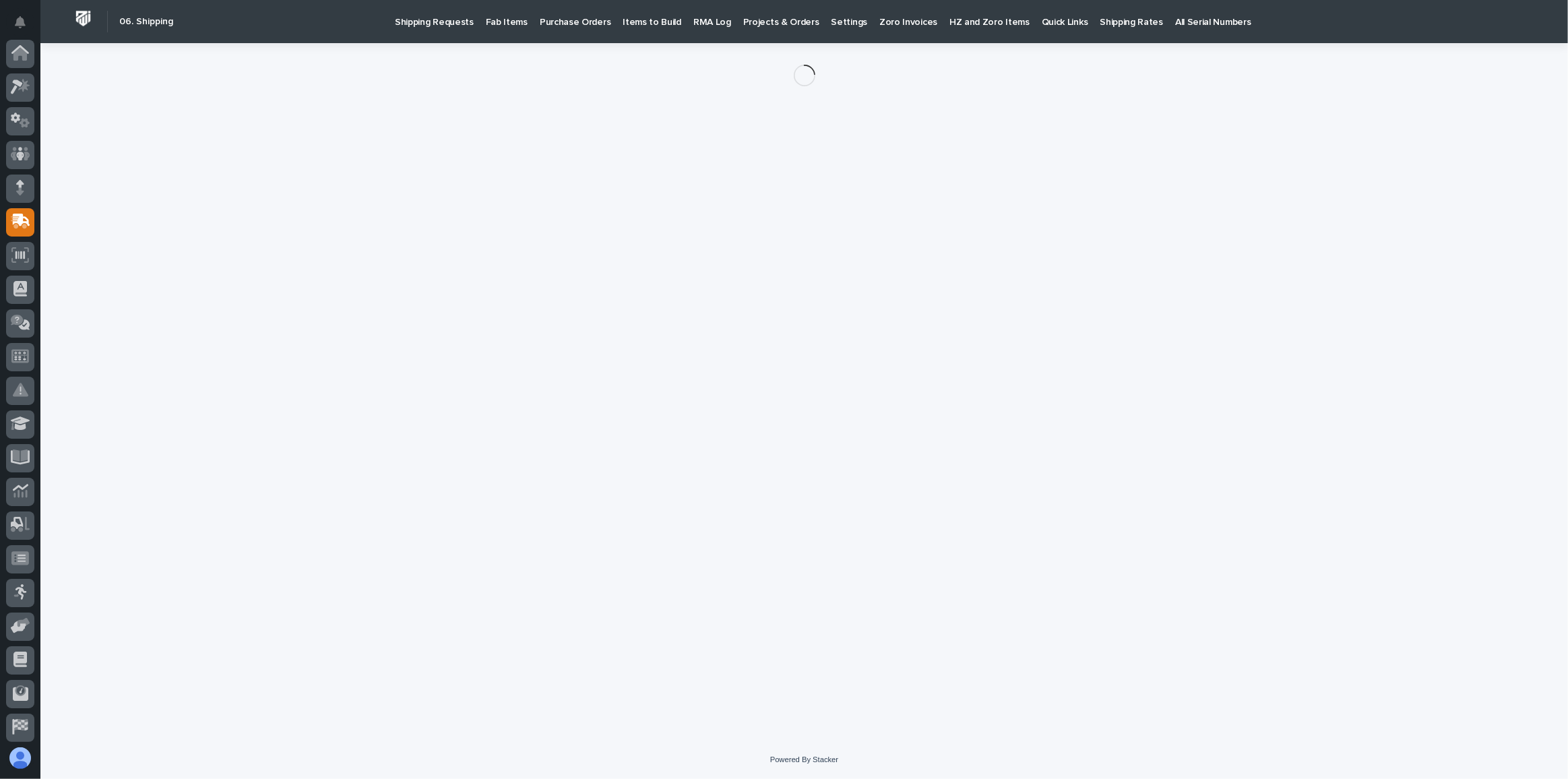
scroll to position [103, 0]
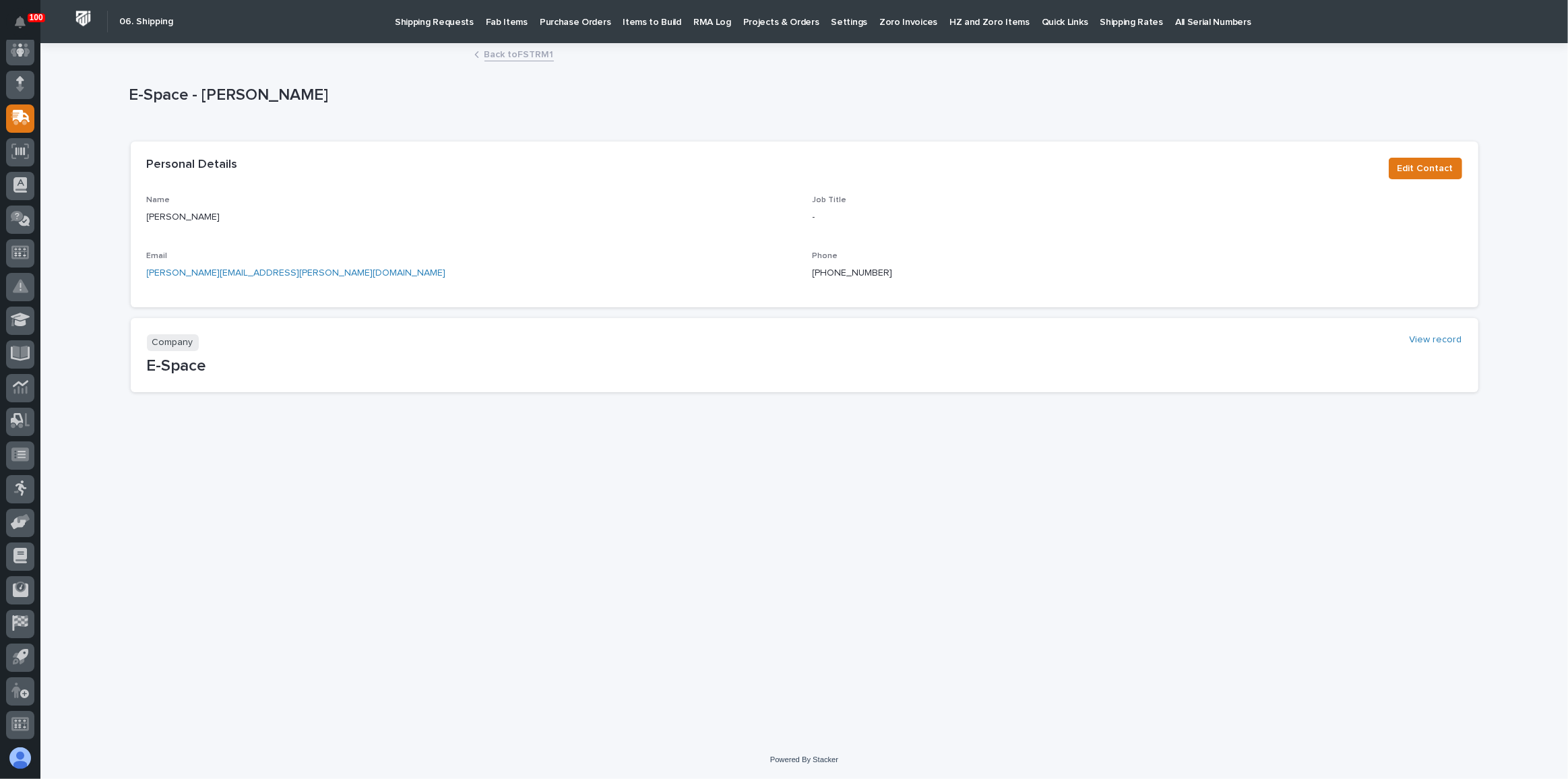
click at [488, 20] on p "Fab Items" at bounding box center [507, 14] width 42 height 28
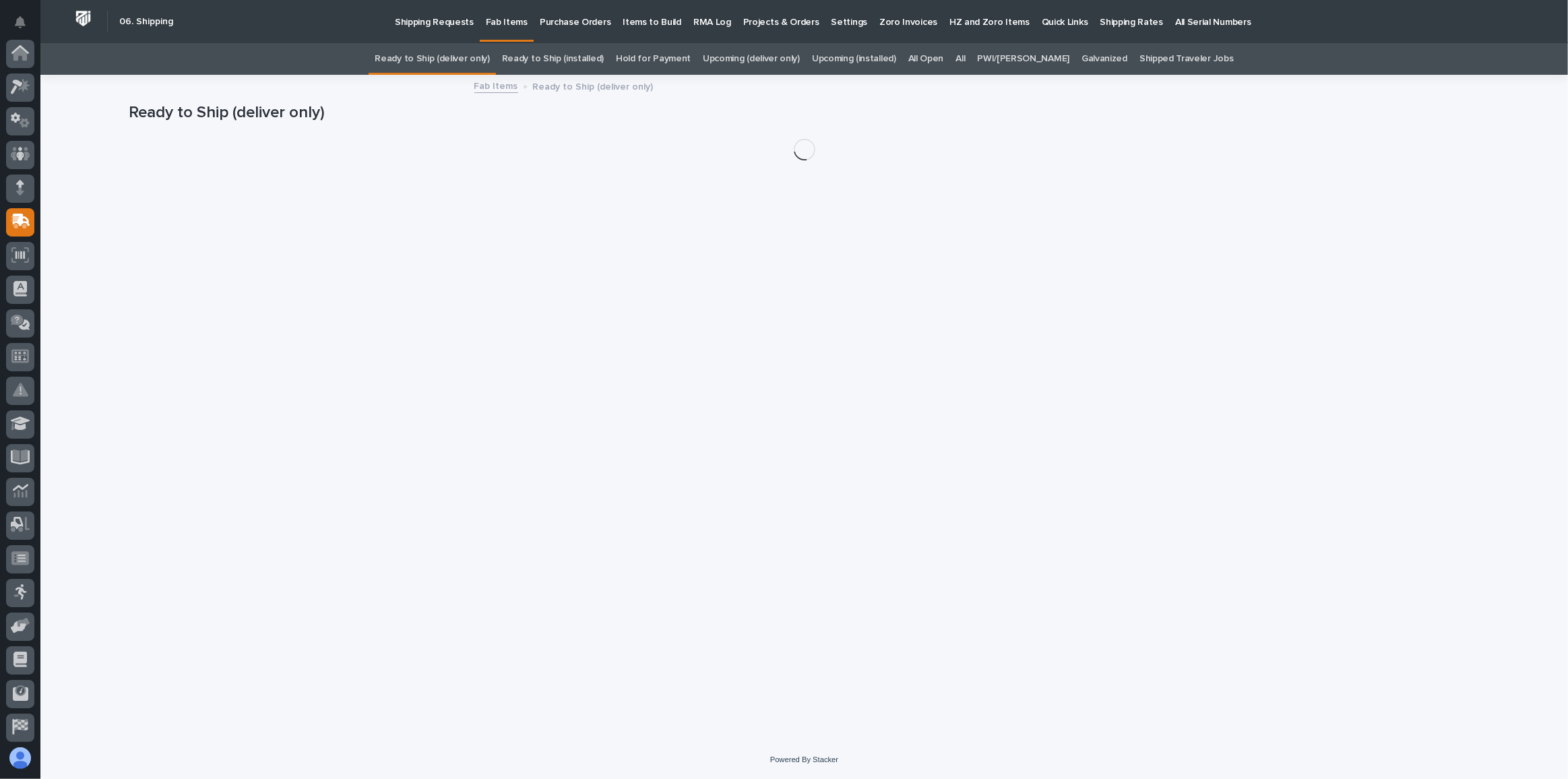
scroll to position [103, 0]
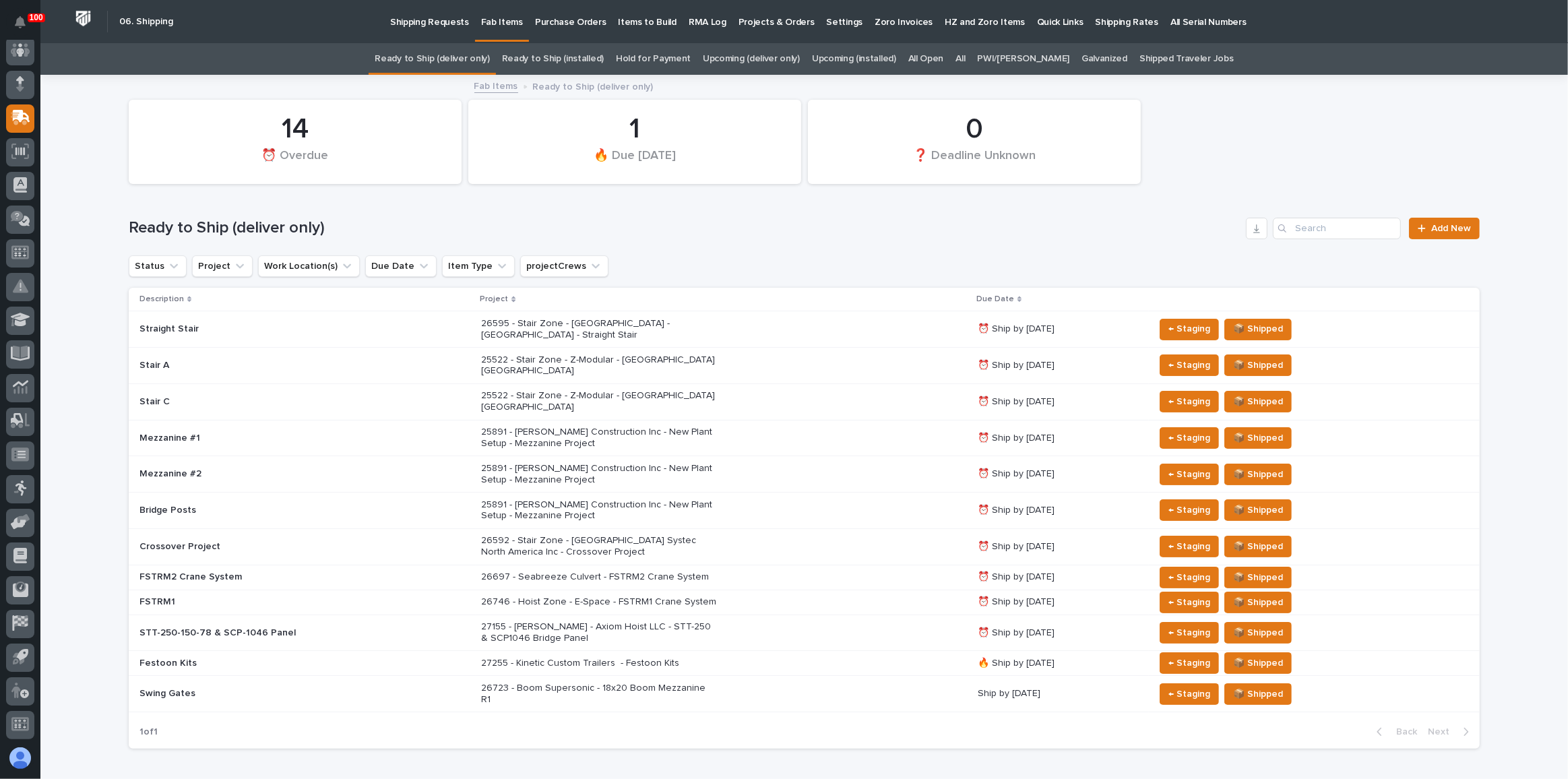
click at [762, 591] on div "26746 - Hoist Zone - E-Space - FSTRM1 Crane System" at bounding box center [723, 602] width 486 height 22
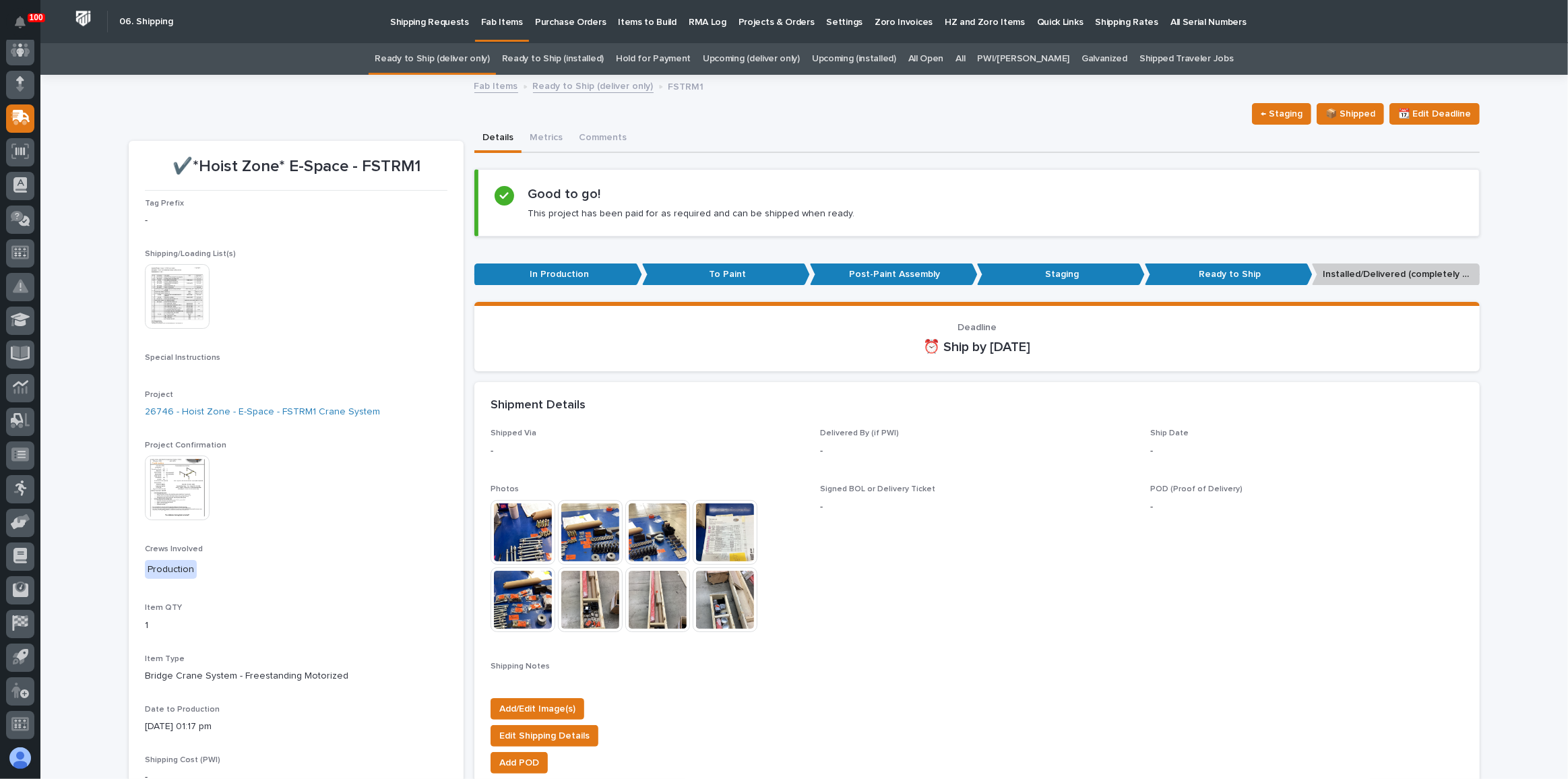
click at [488, 56] on link "Ready to Ship (deliver only)" at bounding box center [431, 59] width 114 height 32
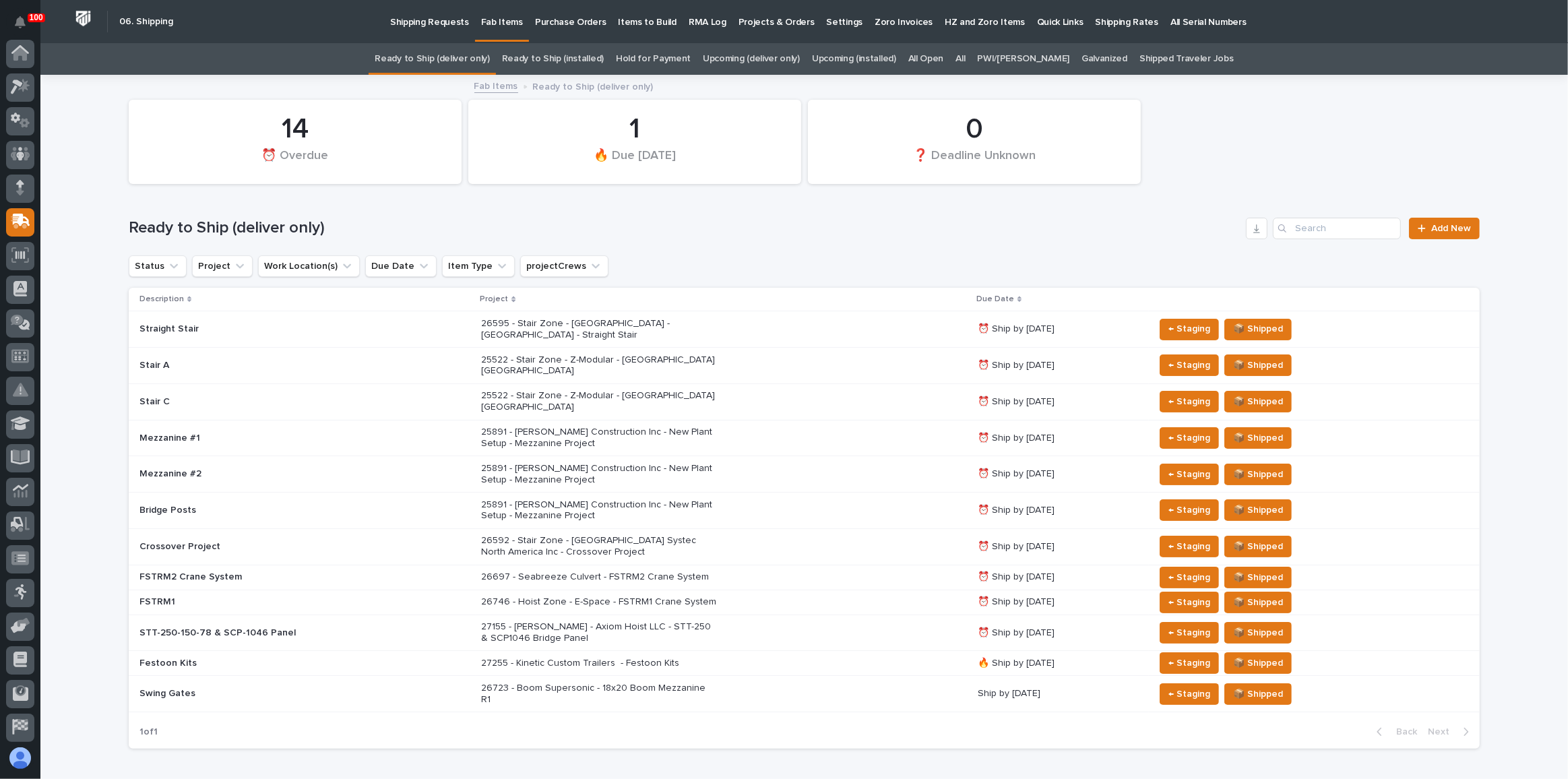
scroll to position [103, 0]
click at [775, 678] on div "26723 - Boom Supersonic - 18x20 Boom Mezzanine R1" at bounding box center [723, 695] width 486 height 34
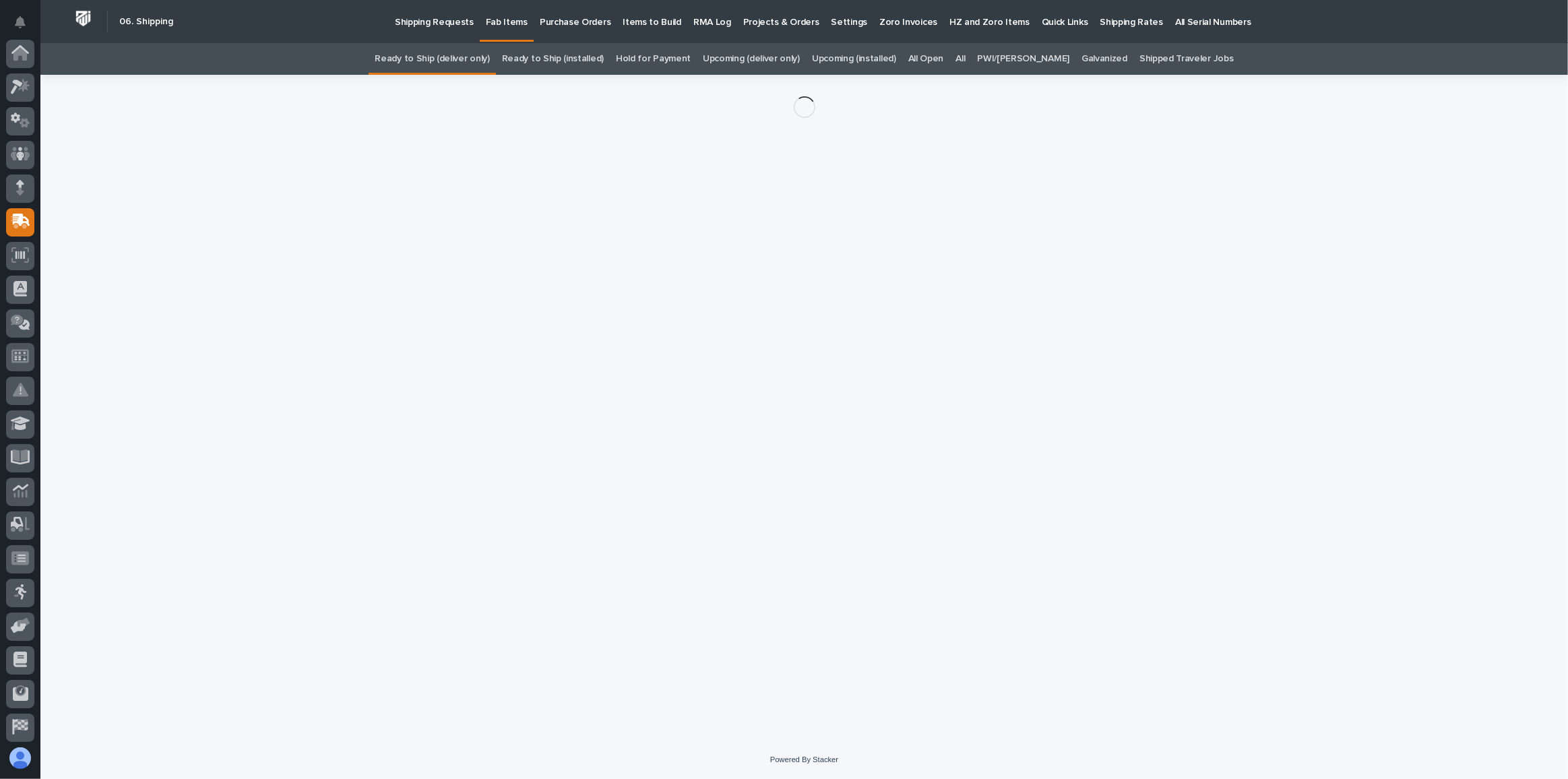
scroll to position [103, 0]
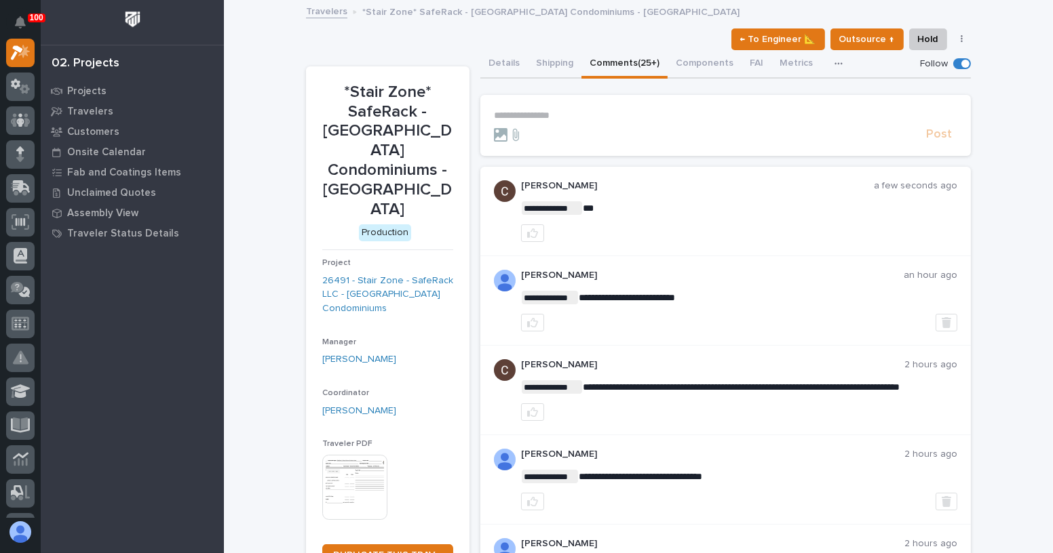
click at [527, 115] on p "**********" at bounding box center [725, 116] width 463 height 12
